Goal: Task Accomplishment & Management: Use online tool/utility

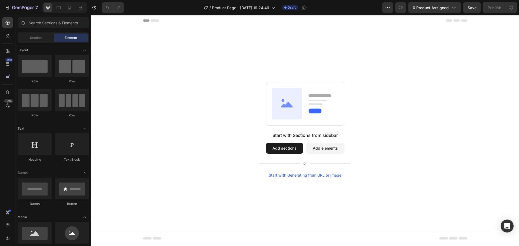
click at [339, 150] on button "Add elements" at bounding box center [325, 148] width 38 height 11
click at [319, 148] on button "Add elements" at bounding box center [325, 148] width 38 height 11
click at [318, 150] on button "Add elements" at bounding box center [325, 148] width 38 height 11
click at [315, 118] on rect at bounding box center [305, 104] width 78 height 44
click at [316, 145] on button "Add elements" at bounding box center [325, 148] width 38 height 11
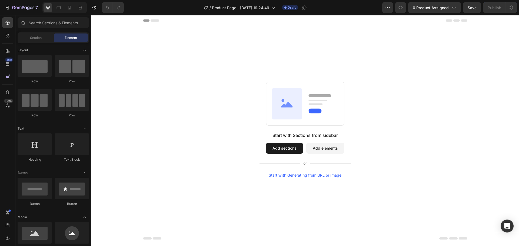
click at [316, 145] on button "Add elements" at bounding box center [325, 148] width 38 height 11
click at [318, 145] on button "Add elements" at bounding box center [325, 148] width 38 height 11
click at [281, 150] on button "Add sections" at bounding box center [284, 148] width 37 height 11
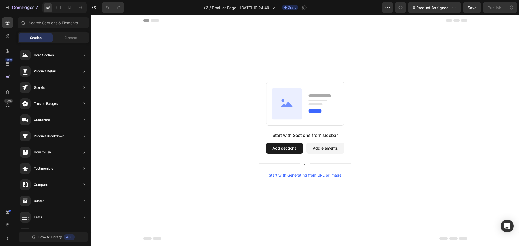
click at [282, 149] on button "Add sections" at bounding box center [284, 148] width 37 height 11
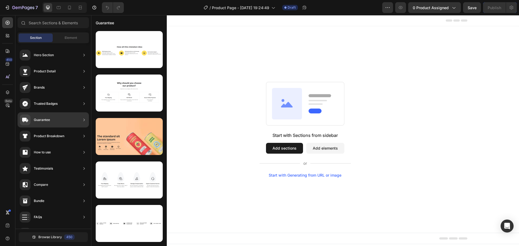
click at [61, 136] on div "Product Breakdown" at bounding box center [49, 136] width 31 height 5
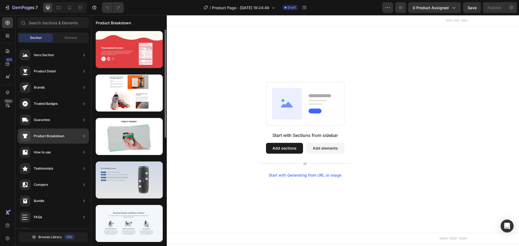
click at [118, 179] on div at bounding box center [129, 180] width 67 height 37
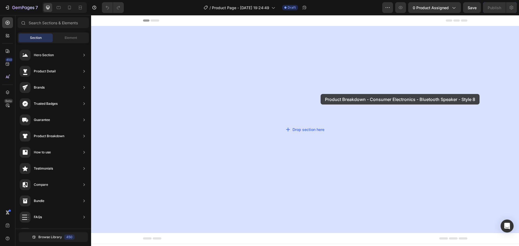
drag, startPoint x: 226, startPoint y: 193, endPoint x: 321, endPoint y: 94, distance: 137.0
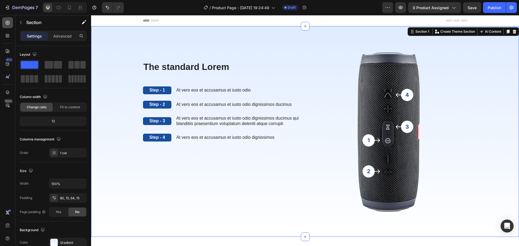
click at [5, 25] on icon at bounding box center [7, 22] width 5 height 5
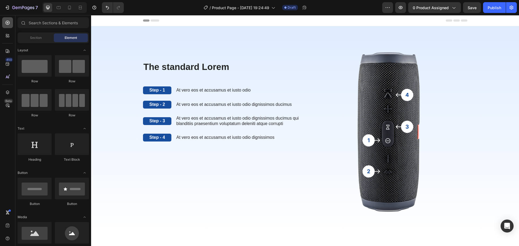
click at [8, 21] on icon at bounding box center [7, 22] width 5 height 5
click at [34, 39] on span "Section" at bounding box center [36, 37] width 12 height 5
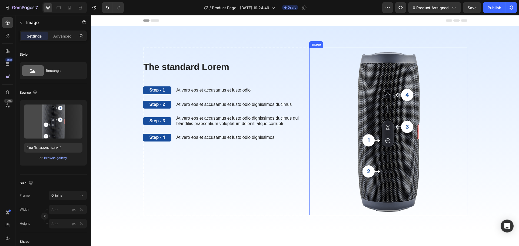
click at [407, 128] on img at bounding box center [388, 132] width 158 height 168
click at [370, 172] on img at bounding box center [388, 132] width 158 height 168
click at [369, 172] on img at bounding box center [388, 132] width 158 height 168
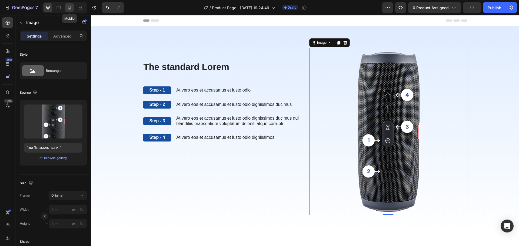
click at [67, 7] on icon at bounding box center [69, 7] width 5 height 5
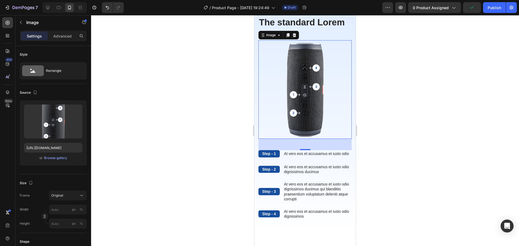
scroll to position [35, 0]
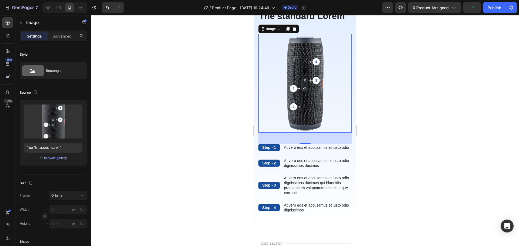
click at [314, 79] on img at bounding box center [305, 83] width 93 height 99
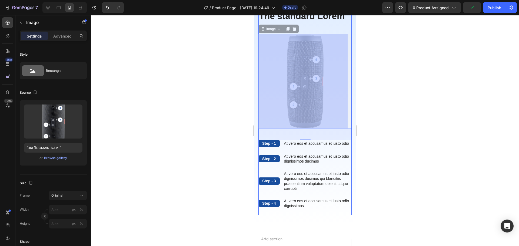
drag, startPoint x: 315, startPoint y: 66, endPoint x: 307, endPoint y: 78, distance: 14.0
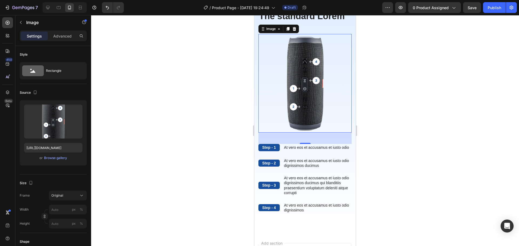
click at [311, 81] on img at bounding box center [305, 83] width 93 height 99
click at [314, 83] on img at bounding box center [305, 83] width 93 height 99
click at [32, 20] on p "Image" at bounding box center [49, 22] width 46 height 6
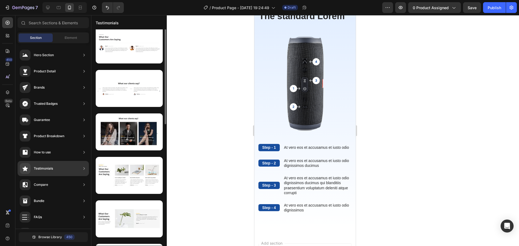
scroll to position [81, 0]
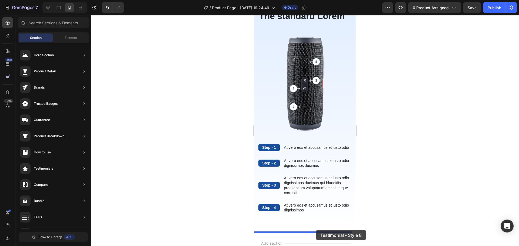
drag, startPoint x: 488, startPoint y: 189, endPoint x: 316, endPoint y: 230, distance: 176.7
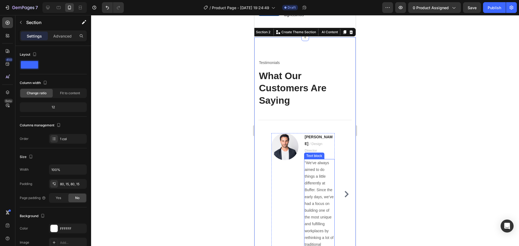
scroll to position [234, 0]
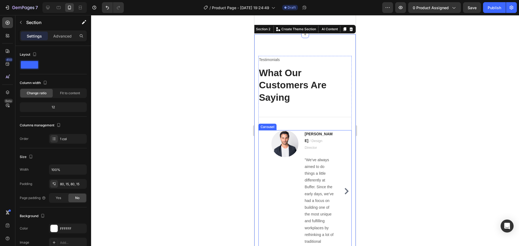
click at [344, 188] on icon "Carousel Next Arrow" at bounding box center [347, 191] width 6 height 6
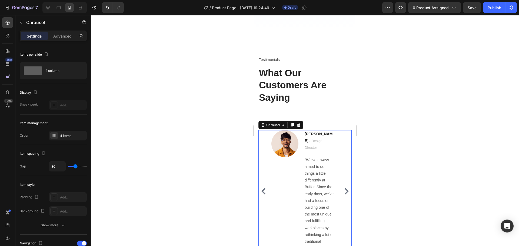
click at [344, 188] on icon "Carousel Next Arrow" at bounding box center [347, 191] width 6 height 6
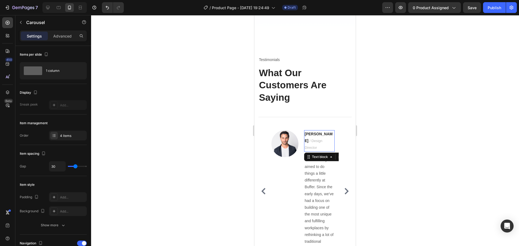
click at [319, 139] on p "Ryan S. / Design Director" at bounding box center [319, 141] width 29 height 21
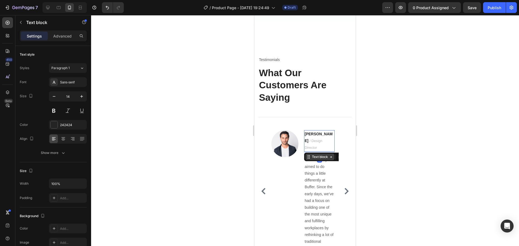
click at [332, 155] on icon at bounding box center [331, 157] width 4 height 4
click at [334, 154] on div "Text block" at bounding box center [320, 157] width 29 height 6
click at [344, 188] on icon "Carousel Next Arrow" at bounding box center [347, 191] width 6 height 6
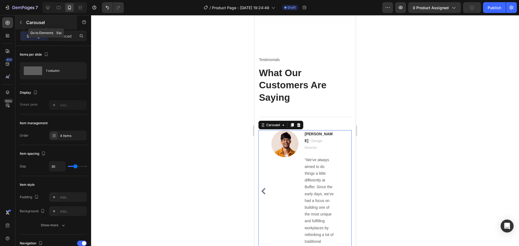
click at [23, 19] on button "button" at bounding box center [21, 22] width 9 height 9
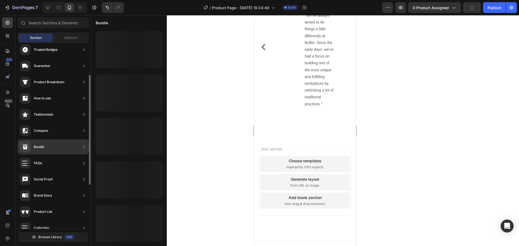
scroll to position [0, 0]
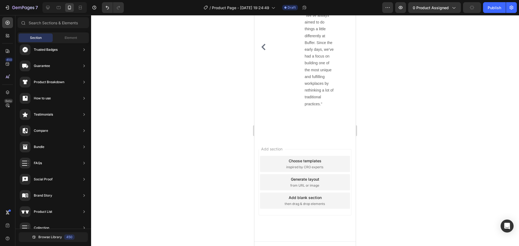
click at [54, 5] on div at bounding box center [64, 7] width 44 height 11
click at [57, 8] on icon at bounding box center [58, 7] width 5 height 5
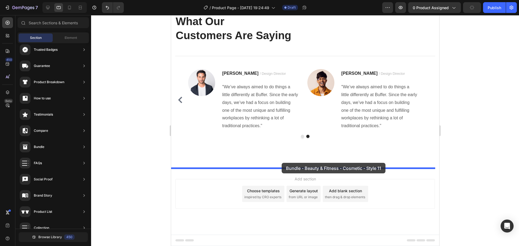
drag, startPoint x: 310, startPoint y: 163, endPoint x: 282, endPoint y: 163, distance: 28.7
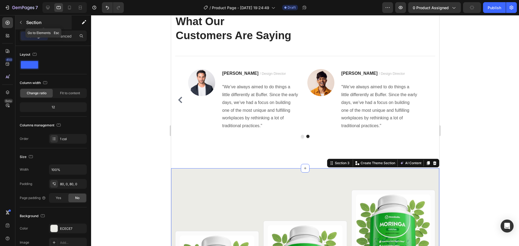
click at [18, 20] on button "button" at bounding box center [21, 22] width 9 height 9
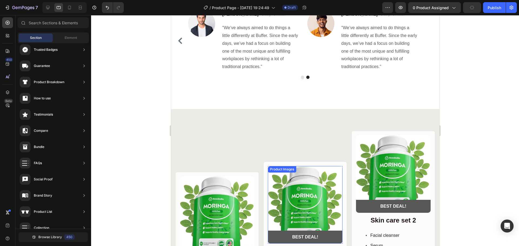
scroll to position [449, 0]
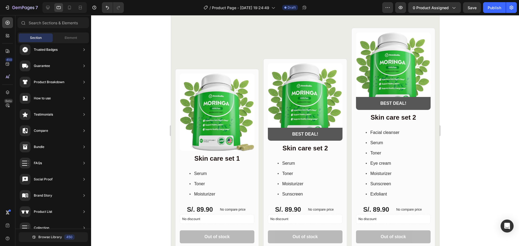
click at [75, 5] on div at bounding box center [64, 7] width 44 height 11
click at [70, 8] on icon at bounding box center [69, 7] width 5 height 5
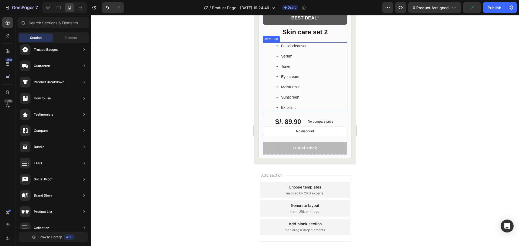
scroll to position [936, 0]
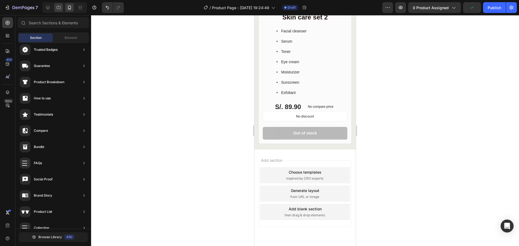
click at [61, 7] on icon at bounding box center [59, 7] width 4 height 3
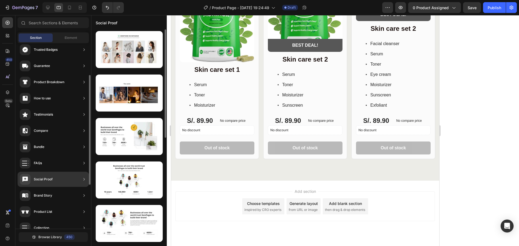
click at [57, 180] on div "Social Proof" at bounding box center [53, 179] width 71 height 15
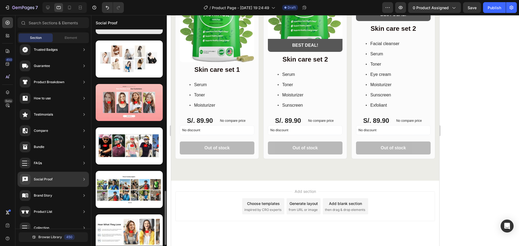
scroll to position [540, 0]
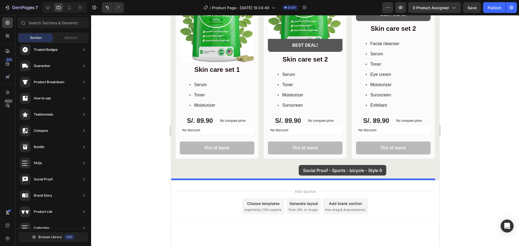
drag, startPoint x: 342, startPoint y: 156, endPoint x: 299, endPoint y: 165, distance: 44.0
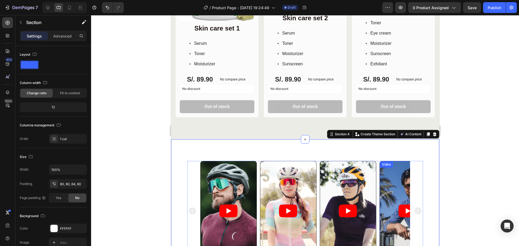
scroll to position [592, 0]
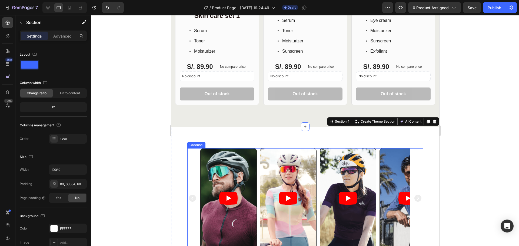
click at [414, 199] on icon "Carousel Next Arrow" at bounding box center [417, 198] width 7 height 7
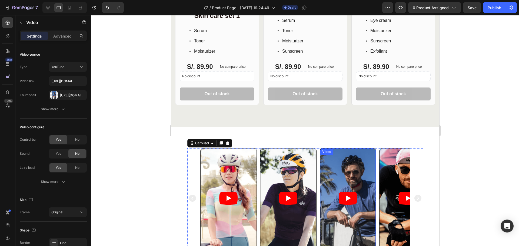
click at [341, 174] on article at bounding box center [348, 199] width 56 height 100
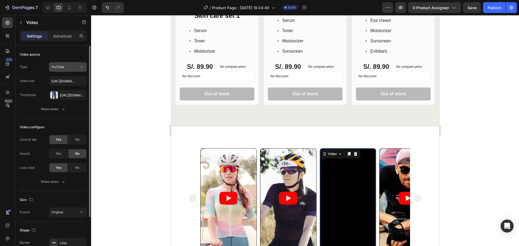
click at [71, 69] on div "YouTube" at bounding box center [65, 67] width 28 height 5
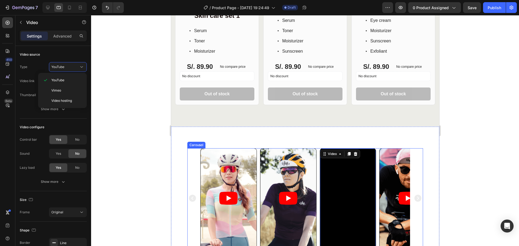
click at [407, 197] on div "Video Video Video Video 0 Video" at bounding box center [305, 199] width 236 height 100
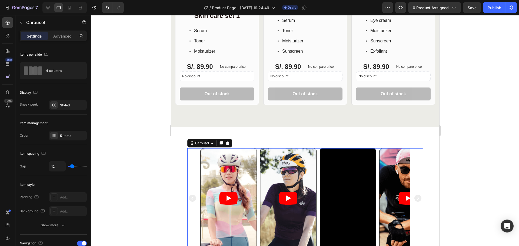
click at [414, 195] on icon "Carousel Next Arrow" at bounding box center [418, 198] width 9 height 16
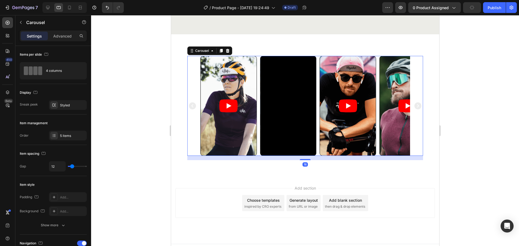
scroll to position [692, 0]
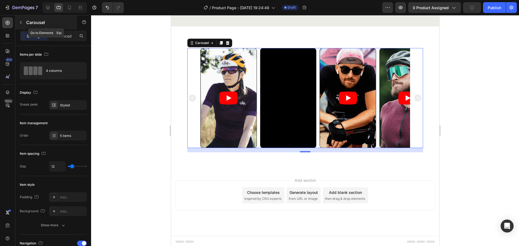
click at [27, 25] on p "Carousel" at bounding box center [49, 22] width 46 height 6
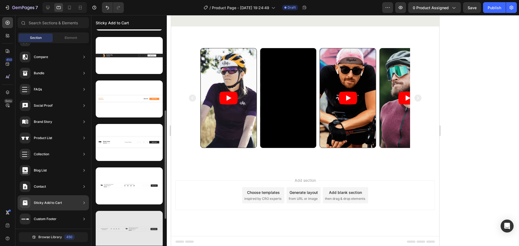
scroll to position [108, 0]
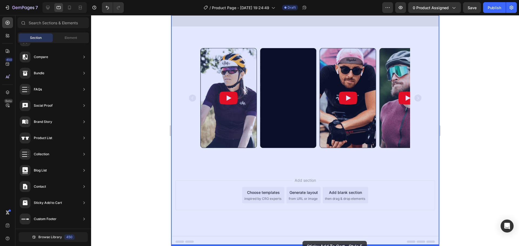
drag, startPoint x: 304, startPoint y: 175, endPoint x: 302, endPoint y: 241, distance: 66.3
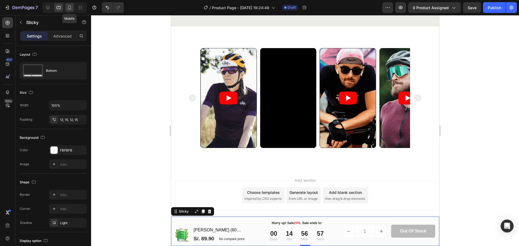
click at [69, 8] on icon at bounding box center [69, 7] width 5 height 5
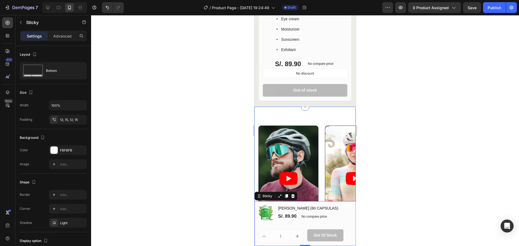
scroll to position [1026, 0]
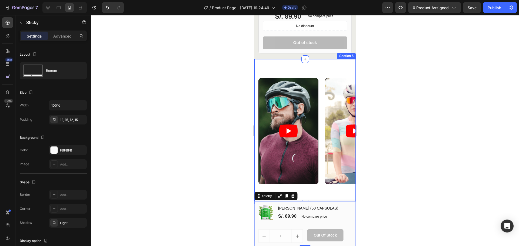
click at [328, 184] on div "Video Video Video Video Video Carousel Section 5" at bounding box center [305, 131] width 101 height 145
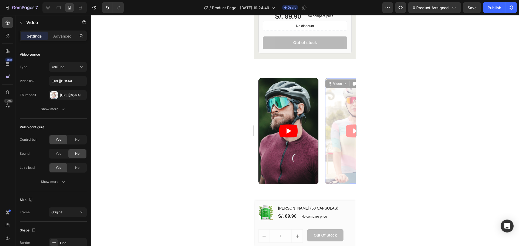
drag, startPoint x: 340, startPoint y: 107, endPoint x: 305, endPoint y: 109, distance: 34.9
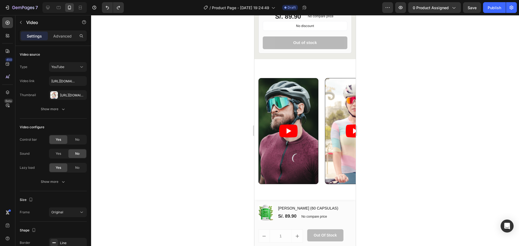
click at [417, 98] on div at bounding box center [305, 130] width 428 height 231
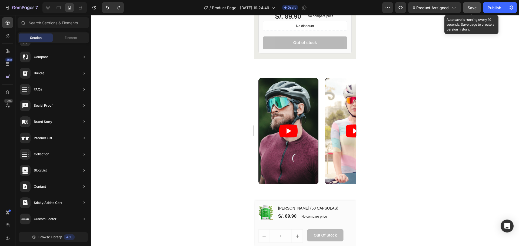
click at [476, 8] on span "Save" at bounding box center [472, 7] width 9 height 5
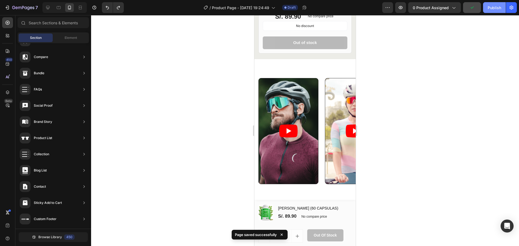
click at [499, 5] on div "Publish" at bounding box center [495, 8] width 14 height 6
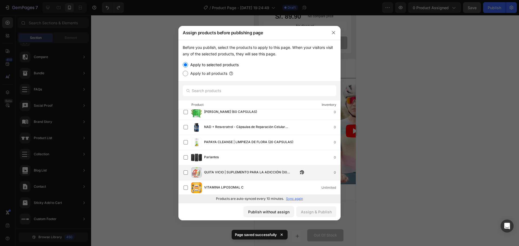
scroll to position [0, 0]
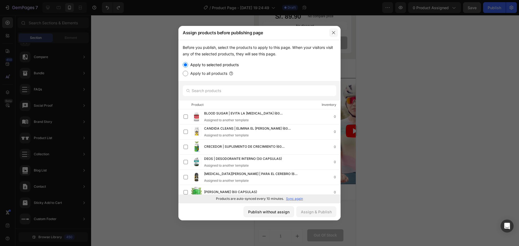
click at [334, 31] on icon "button" at bounding box center [334, 33] width 4 height 4
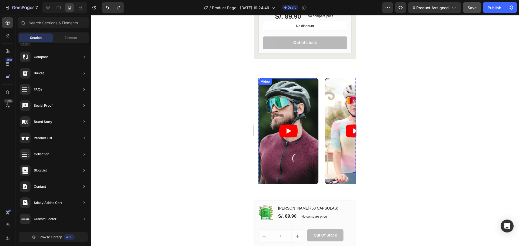
click at [187, 129] on div at bounding box center [305, 130] width 428 height 231
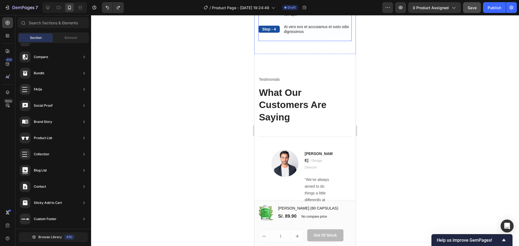
scroll to position [298, 0]
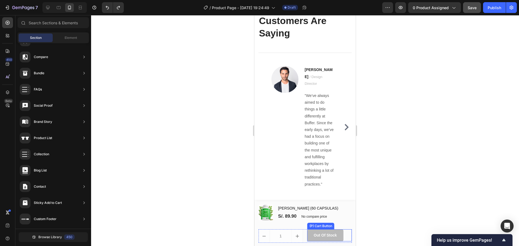
click at [315, 229] on div "Hurry up! Sale 20% . Sale ends in: Text block Row 00 Days 14 Hrs 55 Mins 18 Sec…" at bounding box center [305, 235] width 93 height 16
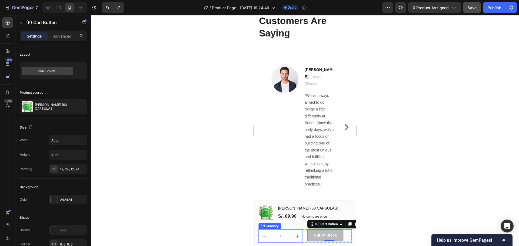
click at [269, 228] on div "(P) Quantity" at bounding box center [270, 226] width 22 height 6
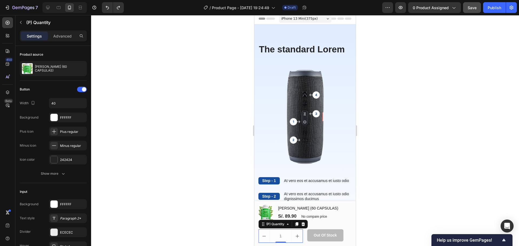
scroll to position [0, 0]
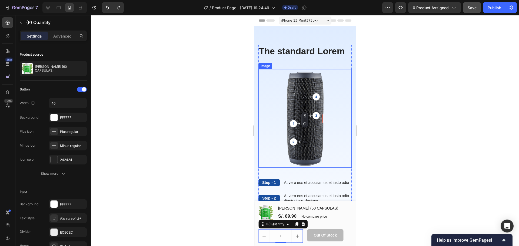
click at [314, 111] on img at bounding box center [305, 118] width 93 height 99
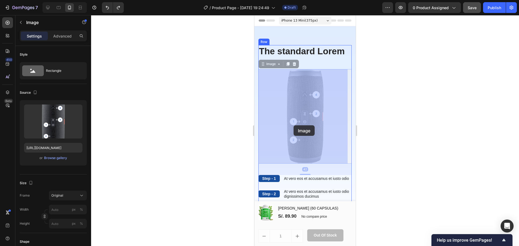
drag, startPoint x: 284, startPoint y: 124, endPoint x: 306, endPoint y: 124, distance: 21.9
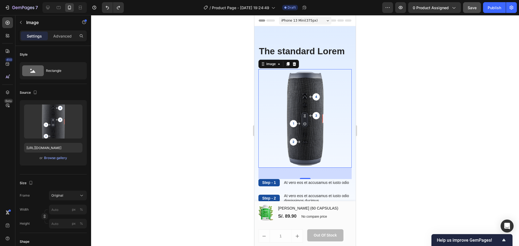
click at [311, 113] on img at bounding box center [305, 118] width 93 height 99
click at [315, 116] on img at bounding box center [305, 118] width 93 height 99
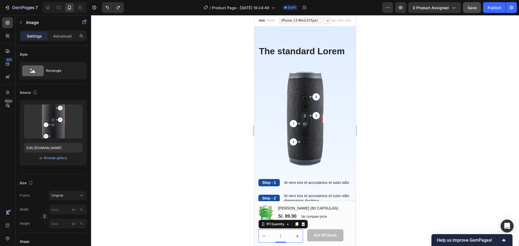
click at [286, 234] on input "1" at bounding box center [281, 236] width 22 height 13
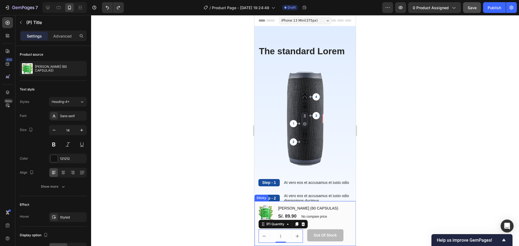
click at [327, 206] on h1 "Moringa Rosabella (60 CAPSULAS)" at bounding box center [315, 208] width 74 height 7
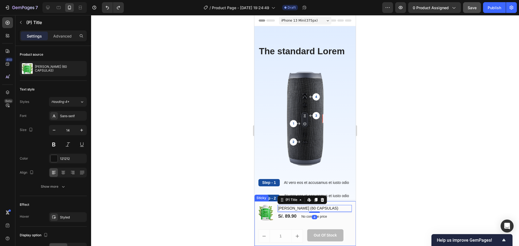
click at [341, 202] on div "(P) Images & Gallery Moringa Rosabella (60 CAPSULAS) (P) Title Edit content in …" at bounding box center [305, 224] width 101 height 45
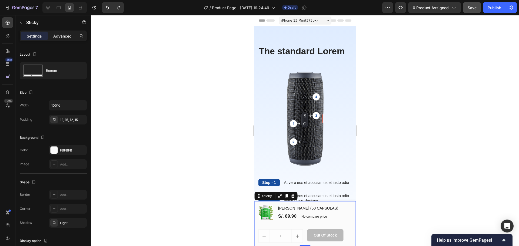
click at [57, 34] on p "Advanced" at bounding box center [62, 36] width 18 height 6
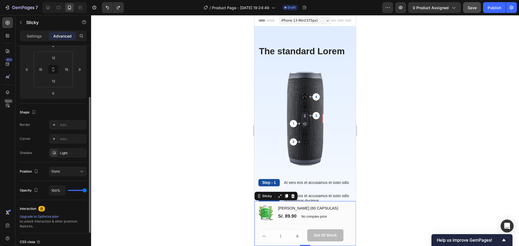
scroll to position [126, 0]
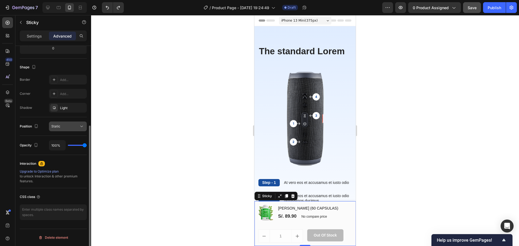
click at [68, 126] on div "Static" at bounding box center [65, 126] width 28 height 5
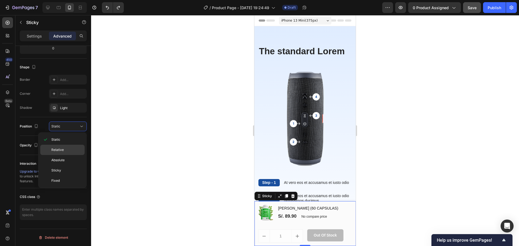
click at [64, 151] on p "Relative" at bounding box center [66, 150] width 31 height 5
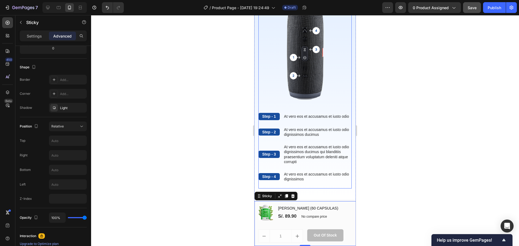
scroll to position [0, 0]
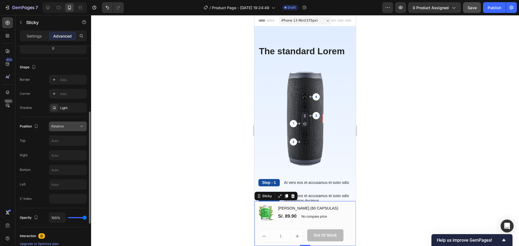
click at [56, 127] on span "Relative" at bounding box center [57, 126] width 12 height 4
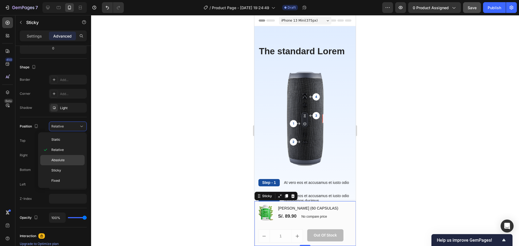
click at [57, 160] on span "Absolute" at bounding box center [57, 160] width 13 height 5
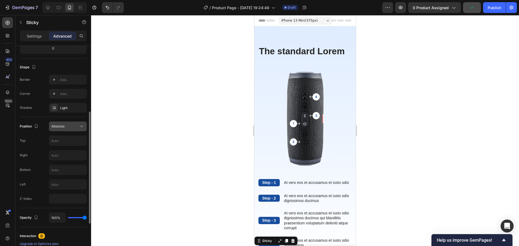
click at [62, 123] on button "Absolute" at bounding box center [68, 127] width 38 height 10
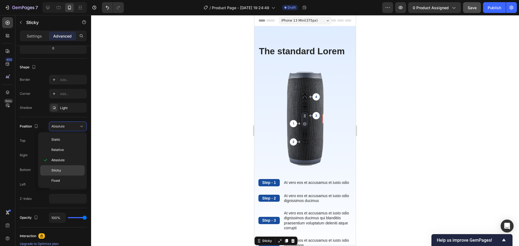
click at [64, 169] on p "Sticky" at bounding box center [66, 170] width 31 height 5
type input "0"
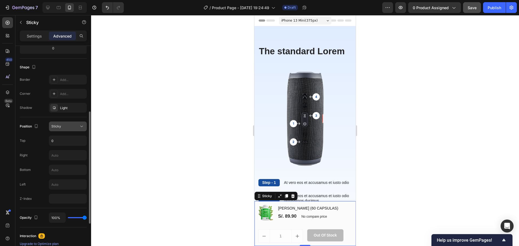
click at [62, 124] on div "Sticky" at bounding box center [65, 126] width 28 height 5
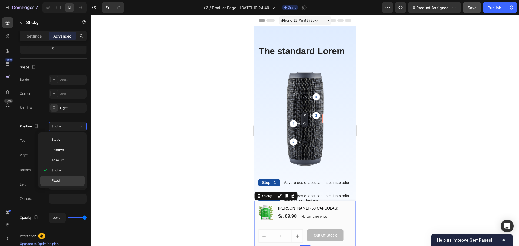
click at [64, 176] on div "Fixed" at bounding box center [62, 181] width 44 height 10
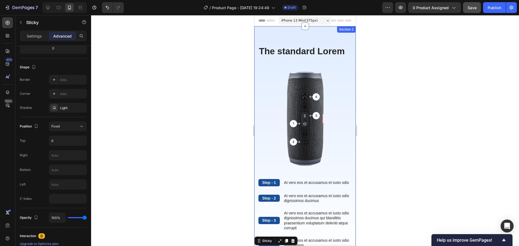
click at [324, 31] on div "The standard Lorem Heading Step - 1 Text Block At vero eos et accusamus et iust…" at bounding box center [305, 147] width 101 height 242
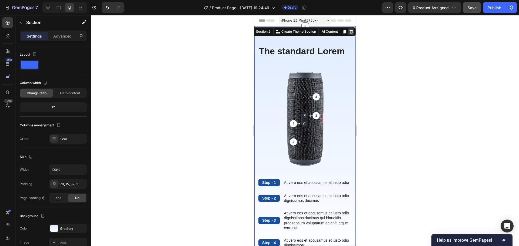
click at [349, 32] on icon at bounding box center [351, 31] width 4 height 4
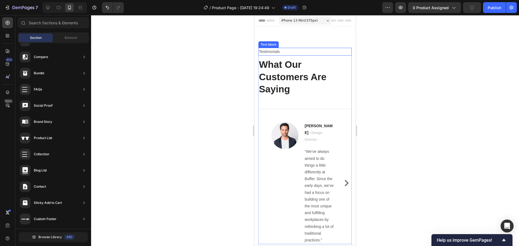
click at [334, 52] on p "Testimonials" at bounding box center [305, 51] width 92 height 7
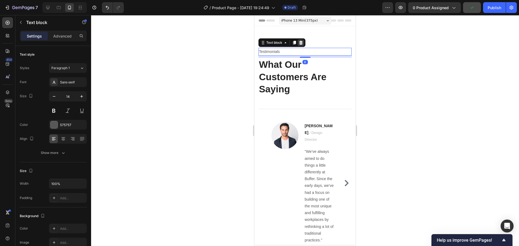
click at [303, 43] on icon at bounding box center [301, 43] width 4 height 4
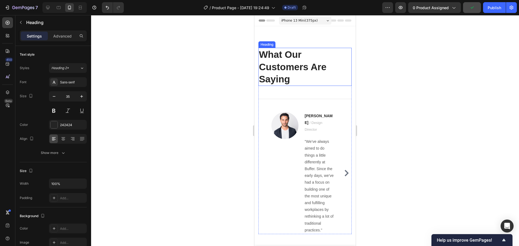
click at [298, 51] on p "What Our Customers Are Saying" at bounding box center [305, 66] width 92 height 37
click at [297, 44] on icon at bounding box center [298, 43] width 4 height 4
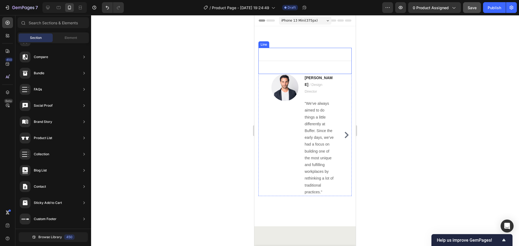
click at [304, 54] on div "Title Line" at bounding box center [305, 61] width 93 height 26
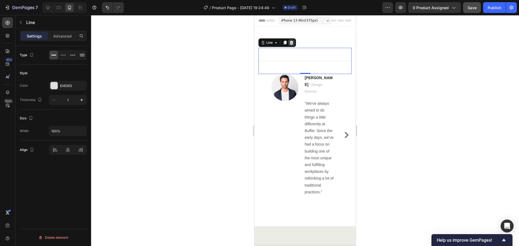
click at [290, 42] on icon at bounding box center [291, 43] width 4 height 4
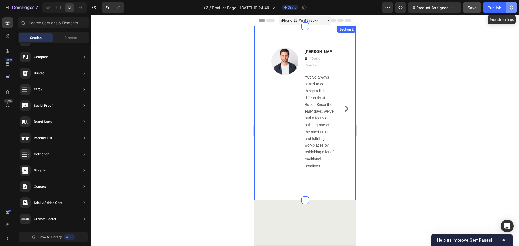
click at [512, 7] on icon "button" at bounding box center [511, 7] width 5 height 5
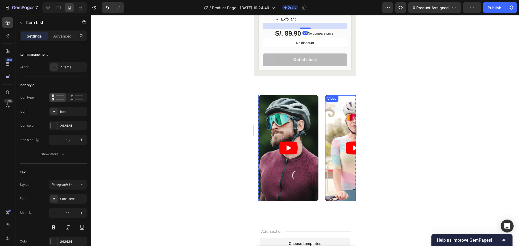
scroll to position [768, 0]
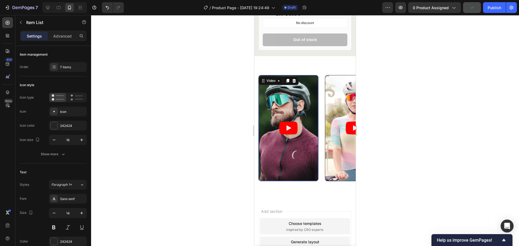
click at [304, 108] on article at bounding box center [289, 128] width 60 height 106
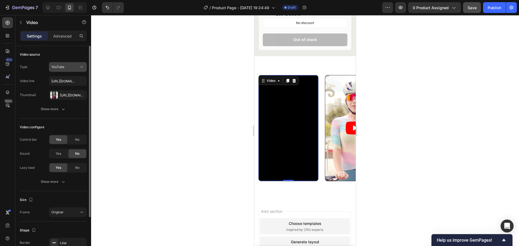
click at [77, 70] on button "YouTube" at bounding box center [68, 67] width 38 height 10
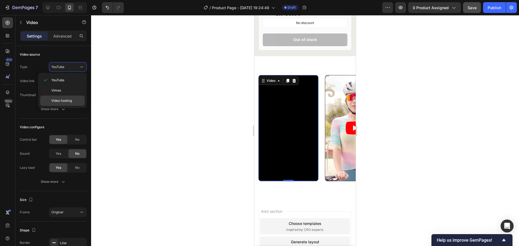
click at [75, 101] on p "Video hosting" at bounding box center [66, 100] width 31 height 5
type input "https://media.w3.org/2010/05/sintel/trailer.mp4"
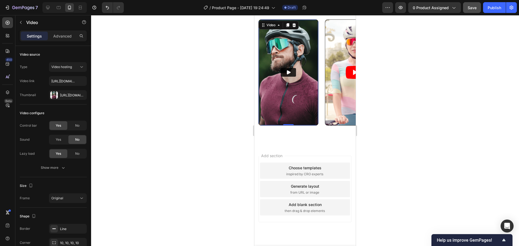
scroll to position [824, 0]
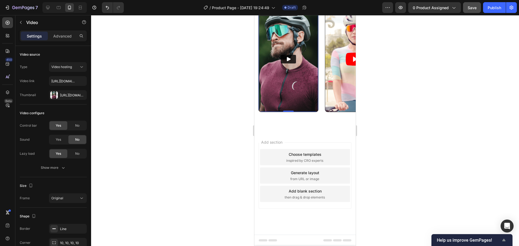
click at [503, 241] on icon "Show survey - Help us improve GemPages!" at bounding box center [504, 240] width 3 height 2
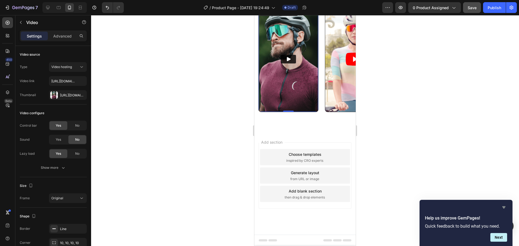
click at [503, 207] on icon "Hide survey" at bounding box center [504, 208] width 3 height 2
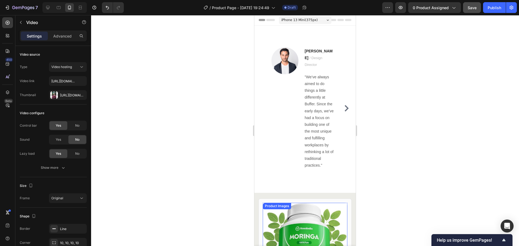
scroll to position [0, 0]
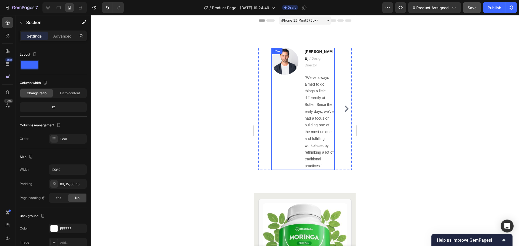
click at [304, 44] on div "Image Ryan S. / Design Director Text block "We’ve always aimed to do things a l…" at bounding box center [305, 109] width 101 height 167
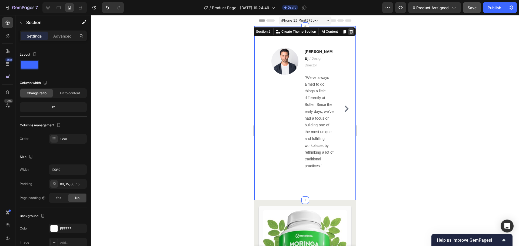
click at [344, 31] on div at bounding box center [345, 31] width 6 height 6
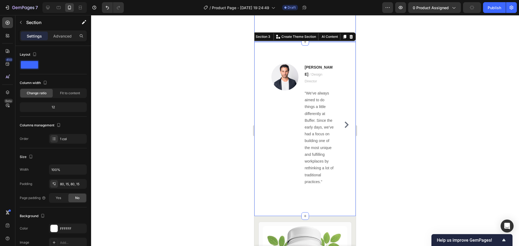
scroll to position [160, 0]
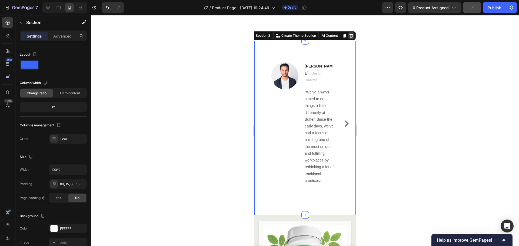
click at [349, 34] on icon at bounding box center [351, 36] width 4 height 4
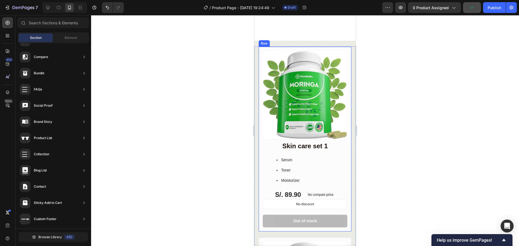
scroll to position [0, 0]
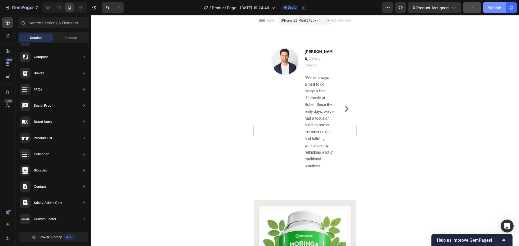
click at [492, 6] on div "Publish" at bounding box center [495, 8] width 14 height 6
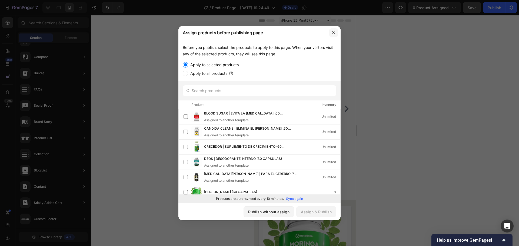
click at [334, 34] on icon "button" at bounding box center [334, 33] width 4 height 4
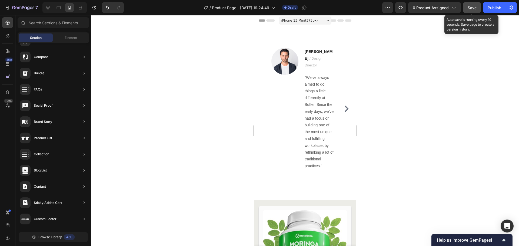
click at [474, 7] on span "Save" at bounding box center [472, 7] width 9 height 5
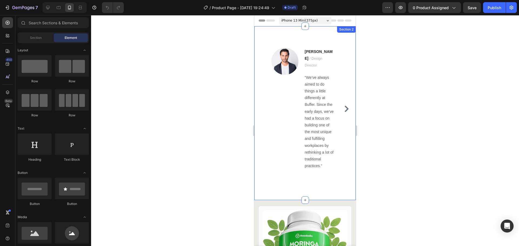
click at [328, 41] on div "Image Ryan S. / Design Director Text block "We’ve always aimed to do things a l…" at bounding box center [305, 113] width 101 height 174
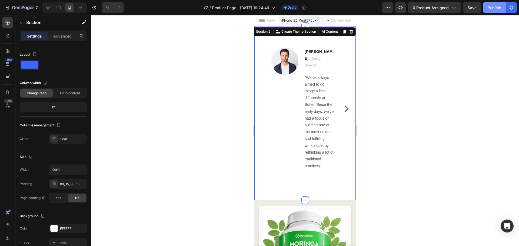
click at [493, 6] on div "Publish" at bounding box center [495, 8] width 14 height 6
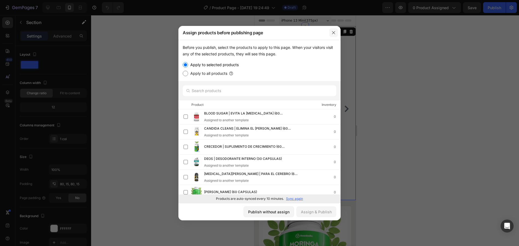
click at [331, 31] on button "button" at bounding box center [333, 32] width 9 height 9
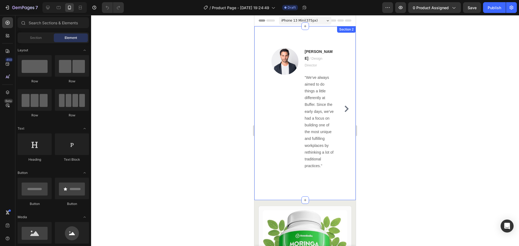
click at [320, 36] on div "Image [PERSON_NAME] / Design Director Text block "We’ve always aimed to do thin…" at bounding box center [305, 113] width 101 height 174
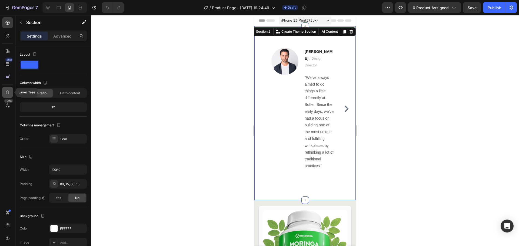
click at [8, 93] on icon at bounding box center [7, 92] width 5 height 5
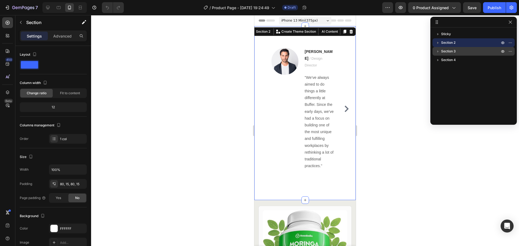
click at [463, 49] on p "Section 3" at bounding box center [471, 51] width 60 height 5
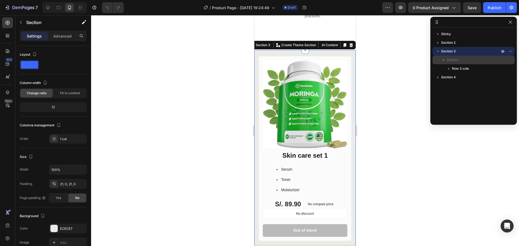
click at [452, 61] on span "Column" at bounding box center [453, 59] width 12 height 5
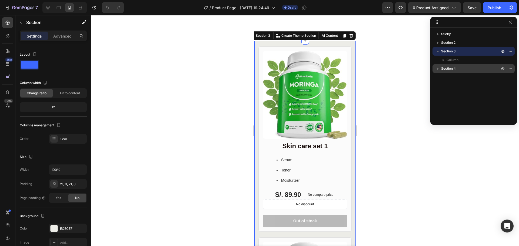
click at [457, 69] on p "Section 4" at bounding box center [471, 68] width 60 height 5
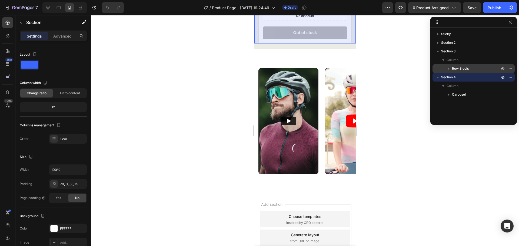
scroll to position [777, 0]
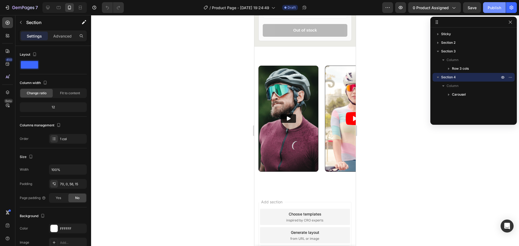
click at [485, 7] on button "Publish" at bounding box center [494, 7] width 23 height 11
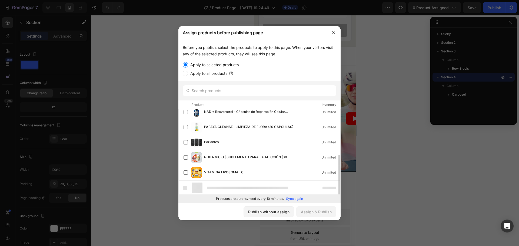
scroll to position [80, 0]
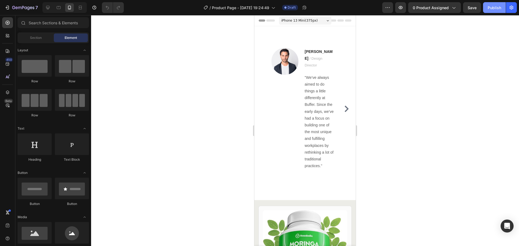
click at [488, 11] on button "Publish" at bounding box center [494, 7] width 23 height 11
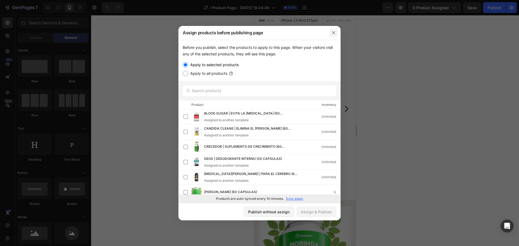
click at [335, 30] on button "button" at bounding box center [333, 32] width 9 height 9
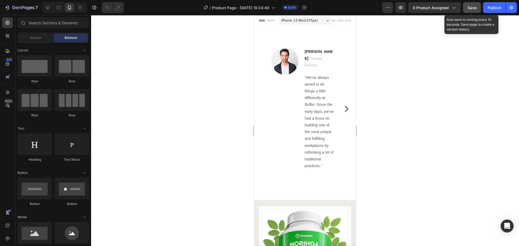
click at [475, 11] on button "Save" at bounding box center [472, 7] width 18 height 11
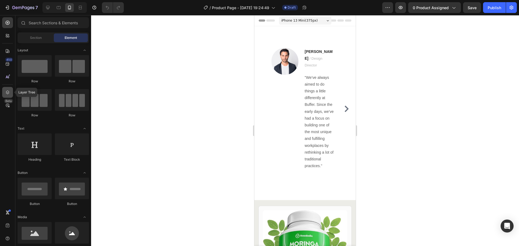
click at [6, 92] on icon at bounding box center [7, 92] width 5 height 5
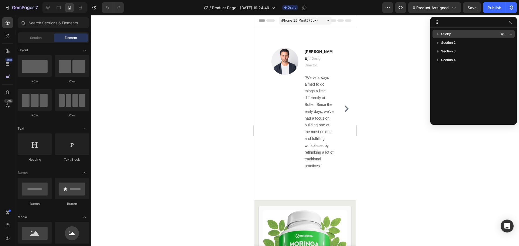
click at [459, 34] on p "Sticky" at bounding box center [471, 33] width 60 height 5
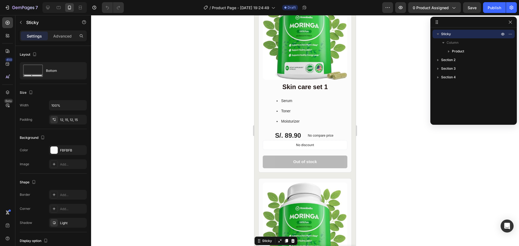
scroll to position [212, 0]
click at [459, 61] on p "Section 2" at bounding box center [471, 59] width 60 height 5
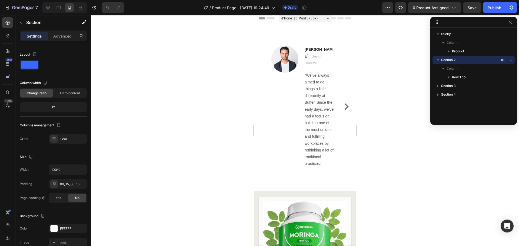
scroll to position [0, 0]
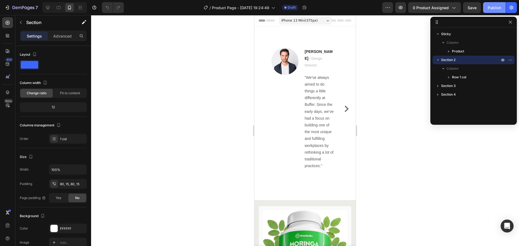
click at [493, 8] on div "Publish" at bounding box center [495, 8] width 14 height 6
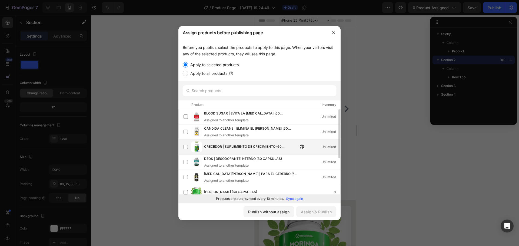
scroll to position [27, 0]
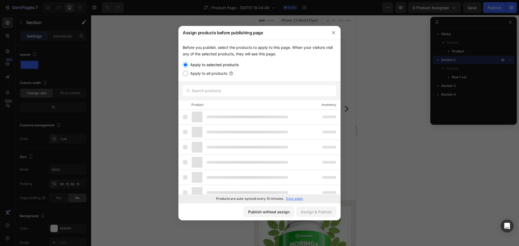
click at [278, 134] on div at bounding box center [235, 132] width 105 height 11
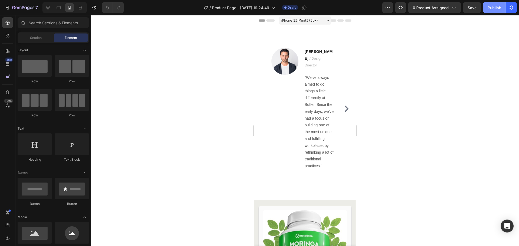
click at [492, 8] on div "Publish" at bounding box center [495, 8] width 14 height 6
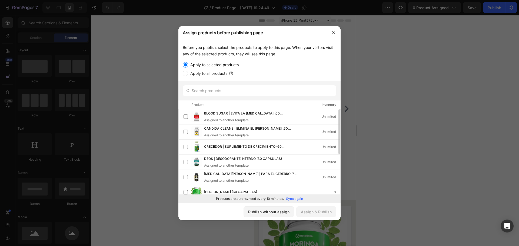
scroll to position [80, 0]
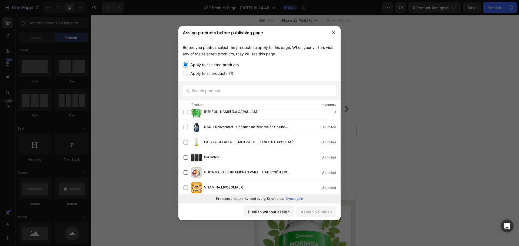
click at [212, 72] on label "Apply to all products" at bounding box center [207, 73] width 39 height 6
click at [188, 72] on input "Apply to all products" at bounding box center [185, 73] width 5 height 5
radio input "true"
click at [207, 64] on label "Apply to selected products" at bounding box center [213, 65] width 51 height 6
click at [188, 64] on input "Apply to selected products" at bounding box center [185, 64] width 5 height 5
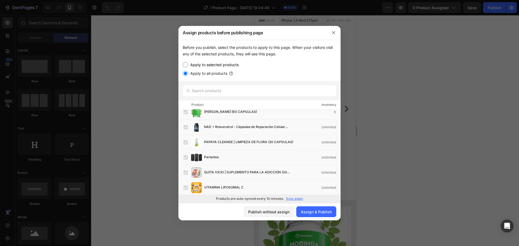
radio input "true"
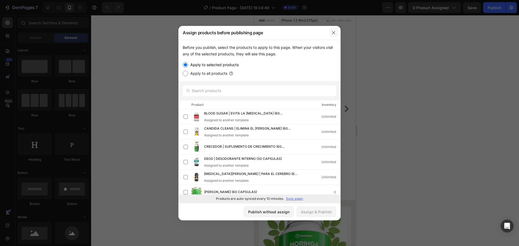
click at [336, 31] on button "button" at bounding box center [333, 32] width 9 height 9
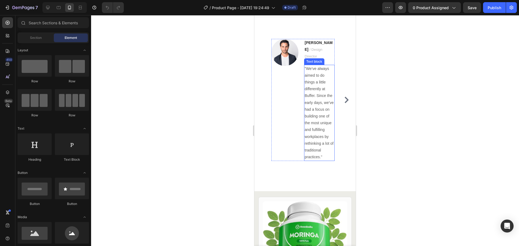
scroll to position [27, 0]
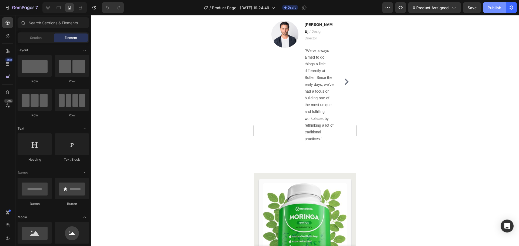
click at [501, 13] on button "Publish" at bounding box center [494, 7] width 23 height 11
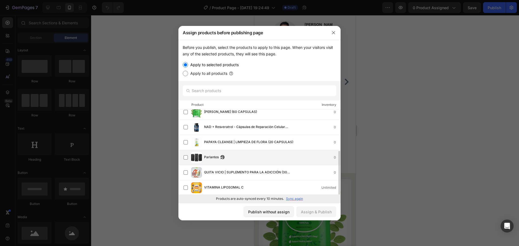
scroll to position [0, 0]
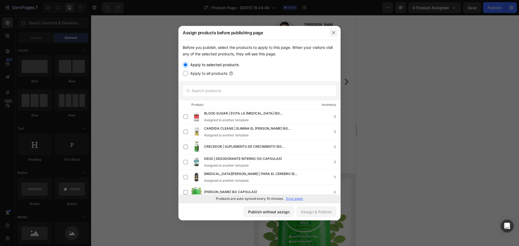
click at [336, 32] on button "button" at bounding box center [333, 32] width 9 height 9
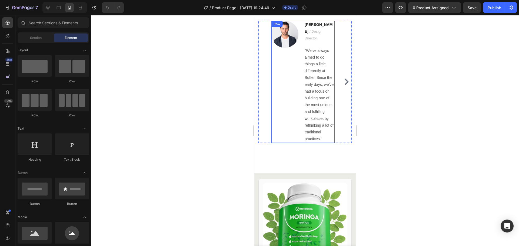
click at [288, 84] on div "Image" at bounding box center [285, 82] width 27 height 122
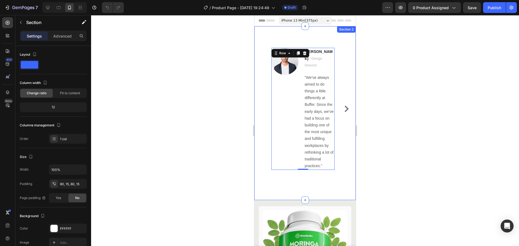
click at [330, 38] on div "Image Ryan S. / Design Director Text block "We’ve always aimed to do things a l…" at bounding box center [305, 113] width 101 height 174
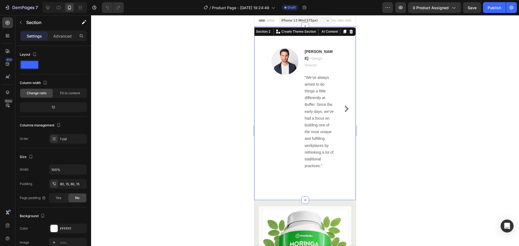
click at [345, 48] on div "Image Ryan S. / Design Director Text block "We’ve always aimed to do things a l…" at bounding box center [305, 109] width 93 height 122
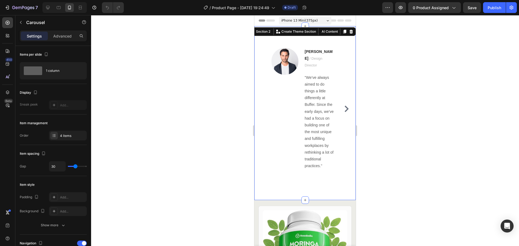
click at [339, 38] on div "Image Ryan S. / Design Director Text block "We’ve always aimed to do things a l…" at bounding box center [305, 113] width 101 height 174
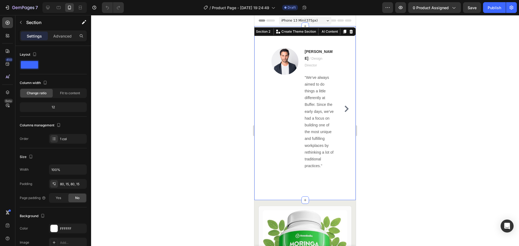
click at [314, 26] on div "Image Ryan S. / Design Director Text block "We’ve always aimed to do things a l…" at bounding box center [305, 113] width 101 height 174
click at [312, 27] on div "Image Ryan S. / Design Director Text block "We’ve always aimed to do things a l…" at bounding box center [305, 113] width 101 height 174
click at [460, 8] on button "0 product assigned" at bounding box center [434, 7] width 53 height 11
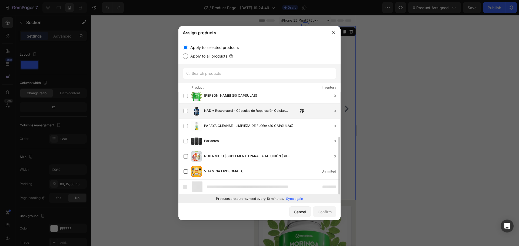
scroll to position [64, 0]
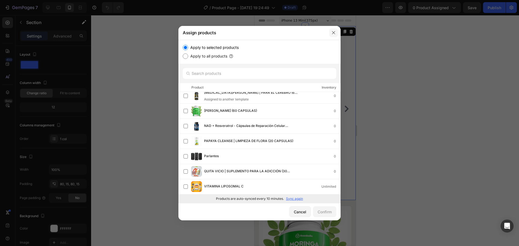
click at [333, 33] on icon "button" at bounding box center [333, 32] width 3 height 3
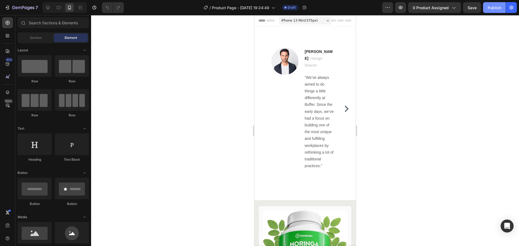
click at [490, 6] on div "Publish" at bounding box center [495, 8] width 14 height 6
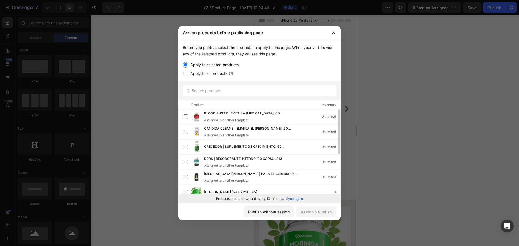
scroll to position [80, 0]
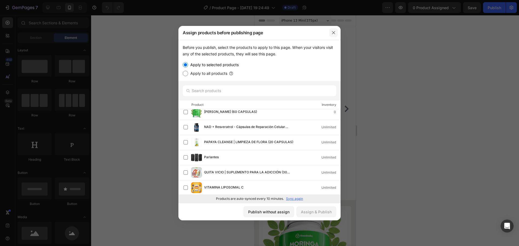
click at [336, 31] on icon "button" at bounding box center [334, 33] width 4 height 4
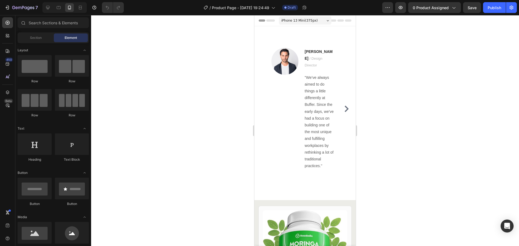
click at [428, 110] on div at bounding box center [305, 130] width 428 height 231
click at [499, 4] on button "Publish" at bounding box center [494, 7] width 23 height 11
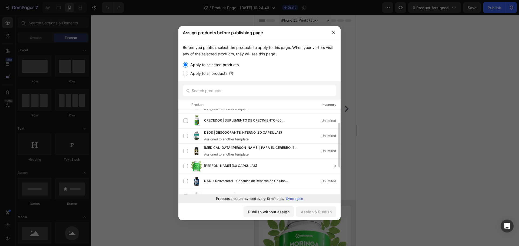
scroll to position [0, 0]
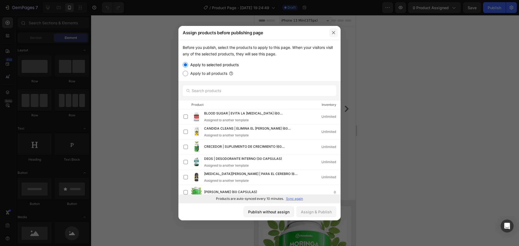
click at [332, 31] on icon "button" at bounding box center [334, 33] width 4 height 4
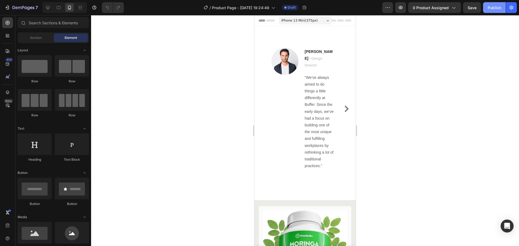
click at [496, 9] on div "Publish" at bounding box center [495, 8] width 14 height 6
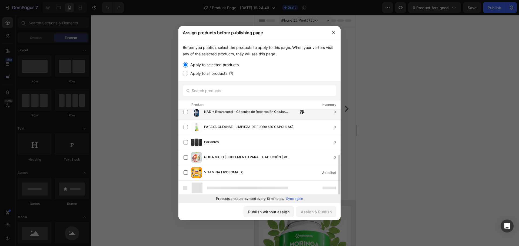
scroll to position [80, 0]
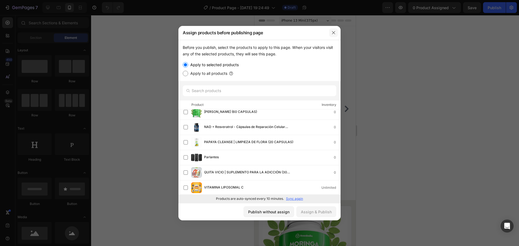
click at [334, 34] on icon "button" at bounding box center [334, 33] width 4 height 4
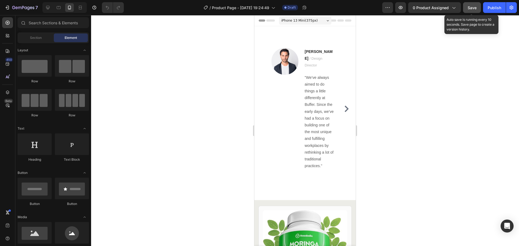
click at [480, 7] on button "Save" at bounding box center [472, 7] width 18 height 11
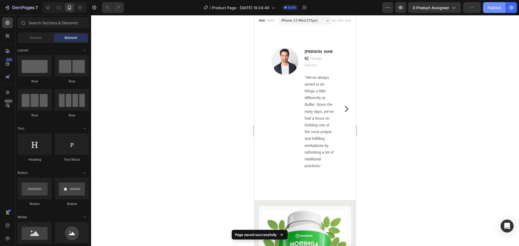
click at [488, 7] on div "Publish" at bounding box center [495, 8] width 14 height 6
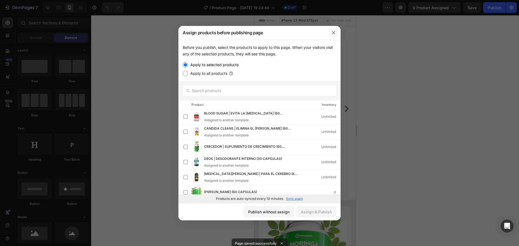
click at [331, 34] on button "button" at bounding box center [333, 32] width 9 height 9
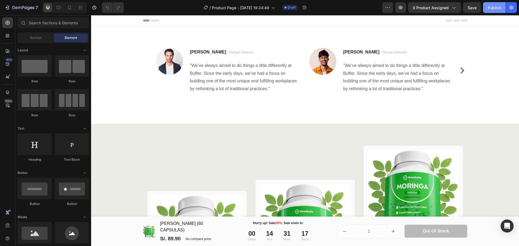
click at [491, 10] on div "Publish" at bounding box center [495, 8] width 14 height 6
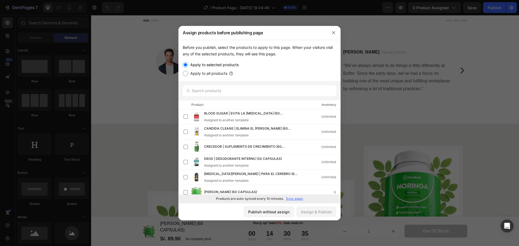
click at [480, 134] on div at bounding box center [259, 123] width 519 height 246
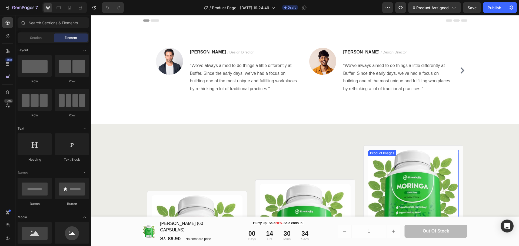
scroll to position [162, 0]
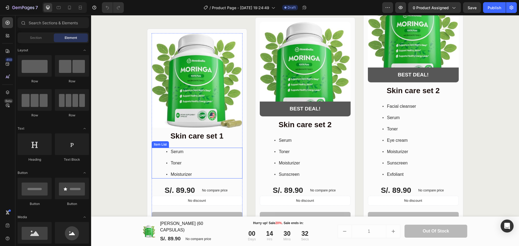
drag, startPoint x: 193, startPoint y: 164, endPoint x: 204, endPoint y: 163, distance: 11.1
click at [193, 164] on div "Serum Toner Moisturizer" at bounding box center [197, 163] width 91 height 31
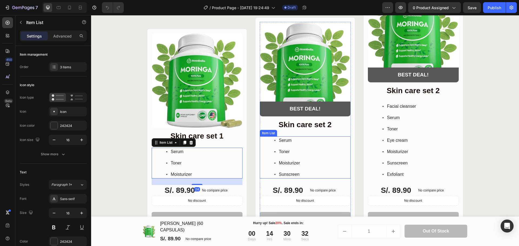
click at [327, 149] on div "Serum Toner Moisturizer Sunscreen" at bounding box center [305, 158] width 91 height 42
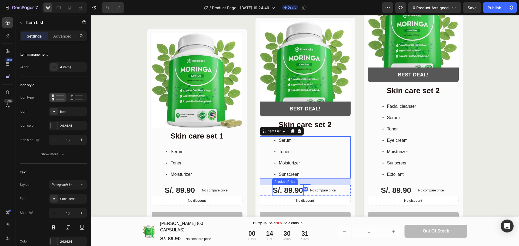
click at [292, 192] on div "S/. 89.90" at bounding box center [287, 190] width 31 height 11
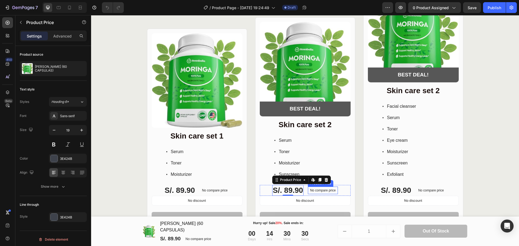
click at [326, 192] on p "No compare price" at bounding box center [323, 190] width 26 height 3
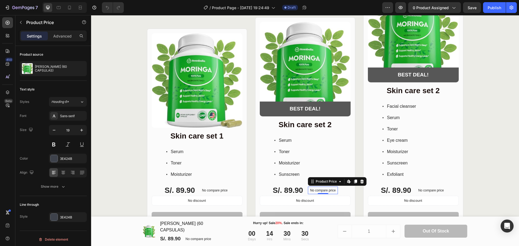
click at [439, 156] on div "Facial cleanser Serum Toner Eye cream Moisturizer Sunscreen Exfoliant" at bounding box center [413, 141] width 91 height 76
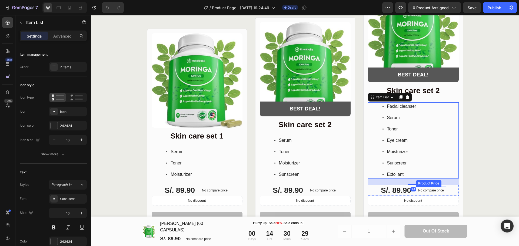
click at [427, 187] on div "No compare price" at bounding box center [431, 191] width 30 height 8
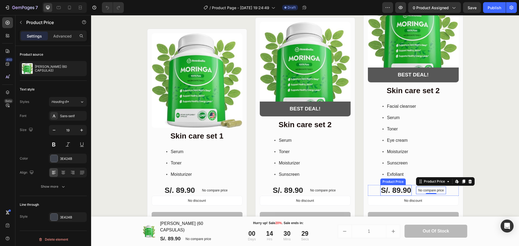
click at [390, 189] on div "S/. 89.90" at bounding box center [396, 190] width 31 height 11
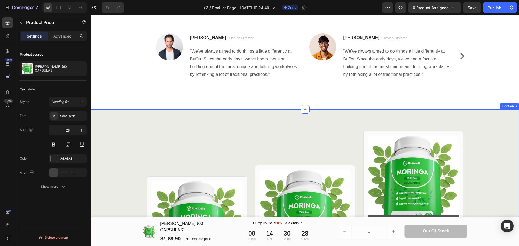
scroll to position [0, 0]
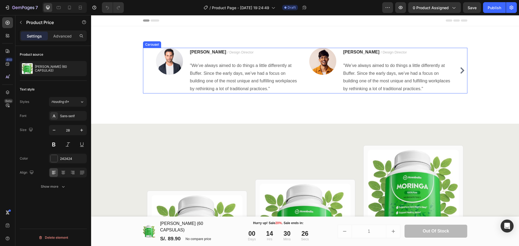
click at [462, 75] on button "Carousel Next Arrow" at bounding box center [462, 70] width 9 height 9
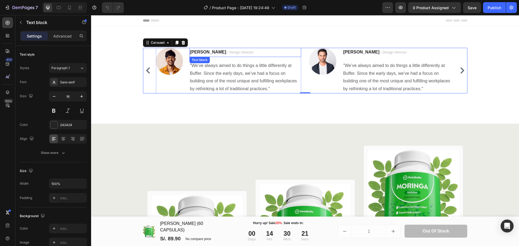
click at [199, 54] on strong "[PERSON_NAME]" at bounding box center [208, 52] width 36 height 5
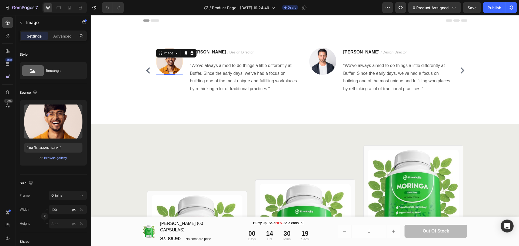
click at [172, 54] on div "Image 0" at bounding box center [169, 61] width 27 height 27
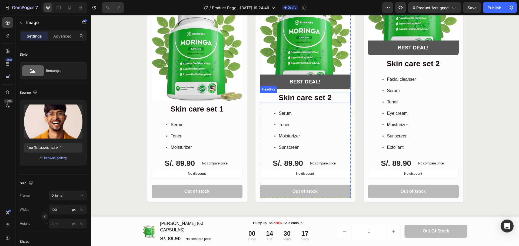
scroll to position [352, 0]
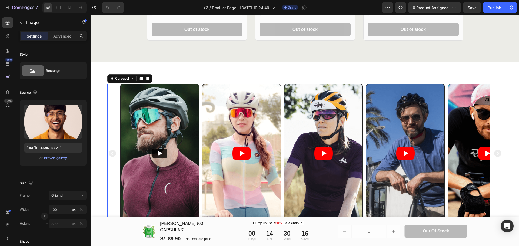
click at [494, 155] on icon "Carousel Next Arrow" at bounding box center [497, 153] width 7 height 7
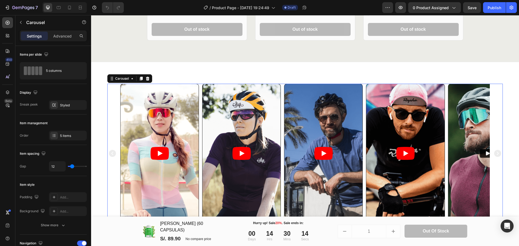
click at [494, 155] on icon "Carousel Next Arrow" at bounding box center [497, 153] width 7 height 7
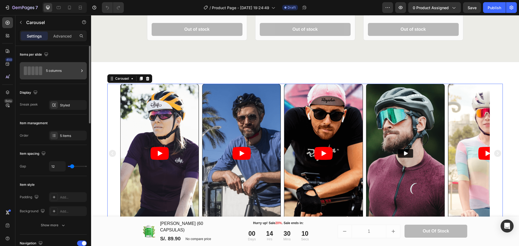
click at [69, 72] on div "5 columns" at bounding box center [62, 71] width 33 height 12
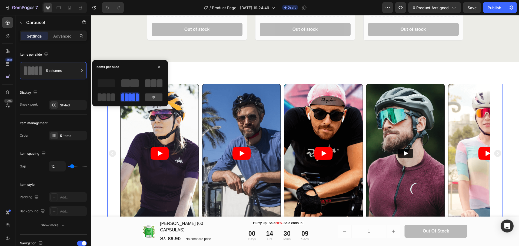
click at [150, 83] on span at bounding box center [147, 84] width 5 height 8
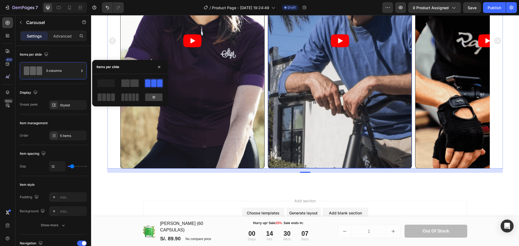
scroll to position [541, 0]
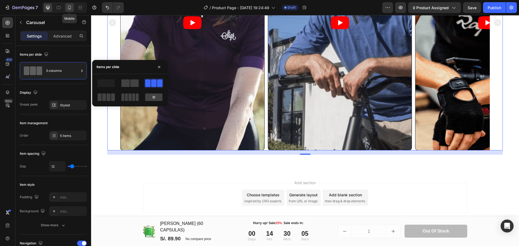
click at [70, 6] on icon at bounding box center [69, 7] width 5 height 5
type input "24"
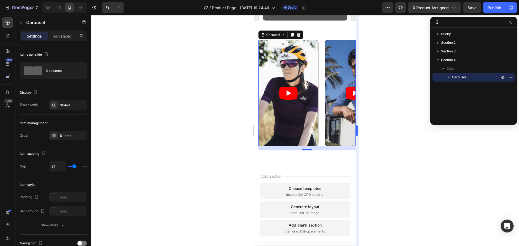
scroll to position [399, 0]
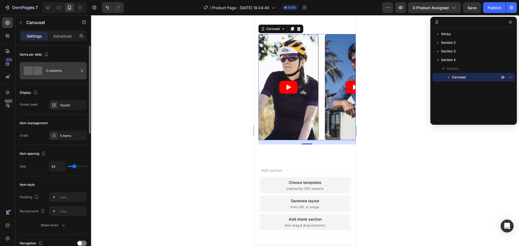
click at [62, 74] on div "2 columns" at bounding box center [62, 71] width 33 height 12
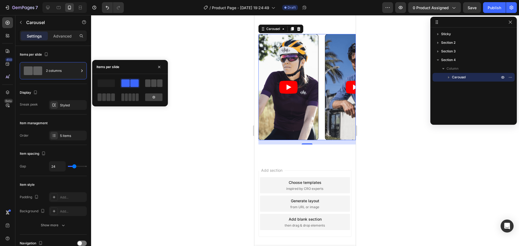
click at [151, 83] on div at bounding box center [153, 84] width 17 height 8
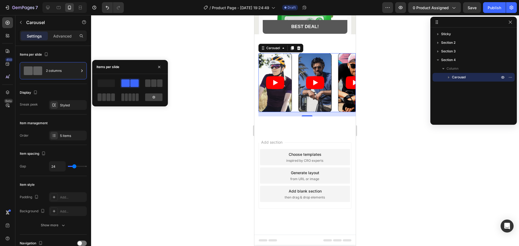
scroll to position [380, 0]
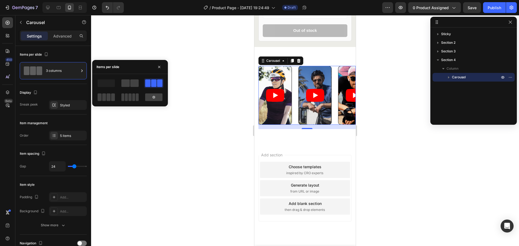
click at [140, 83] on div at bounding box center [129, 83] width 19 height 10
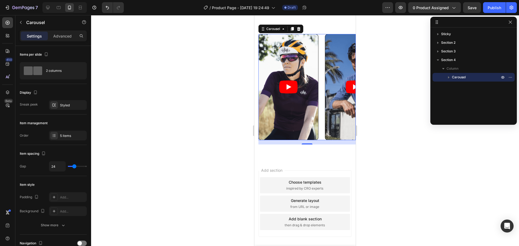
click at [428, 173] on div at bounding box center [305, 130] width 428 height 231
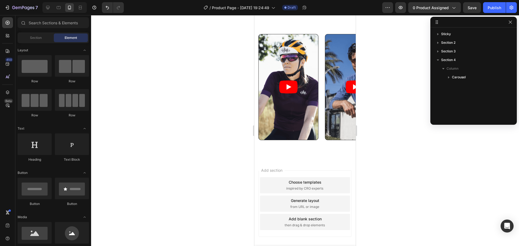
click at [343, 88] on article at bounding box center [355, 87] width 60 height 106
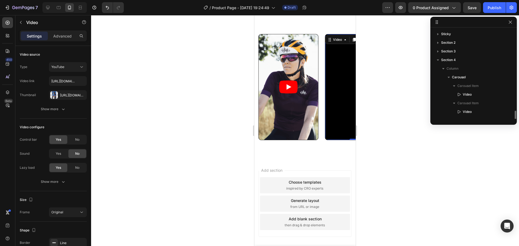
scroll to position [49, 0]
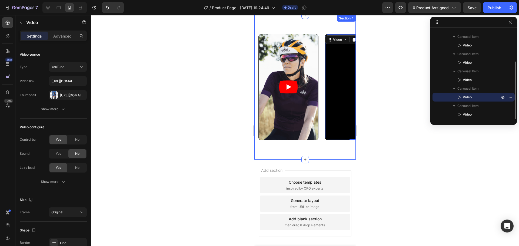
click at [263, 30] on div "Video Video Video Video 0 Video Carousel Section 4" at bounding box center [305, 87] width 101 height 145
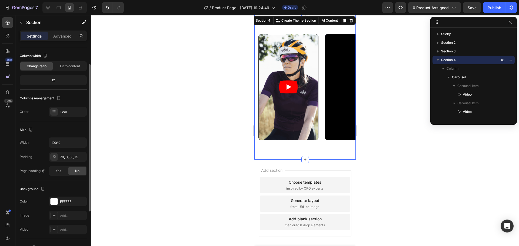
scroll to position [0, 0]
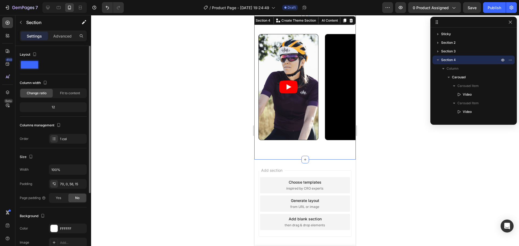
click at [60, 107] on div "12" at bounding box center [53, 108] width 65 height 8
click at [77, 91] on span "Fit to content" at bounding box center [70, 93] width 20 height 5
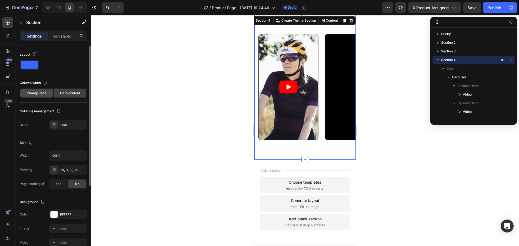
click at [42, 90] on div "Change ratio" at bounding box center [36, 93] width 32 height 9
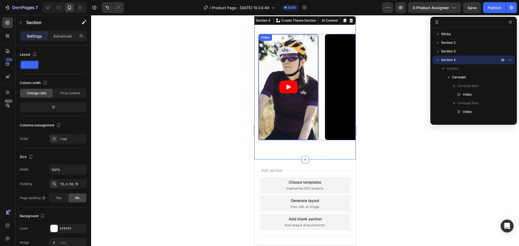
scroll to position [645, 0]
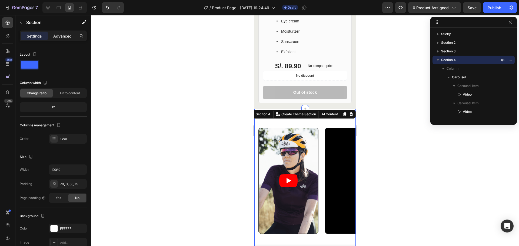
click at [65, 37] on p "Advanced" at bounding box center [62, 36] width 18 height 6
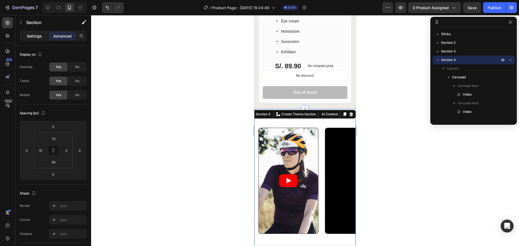
click at [40, 34] on p "Settings" at bounding box center [34, 36] width 15 height 6
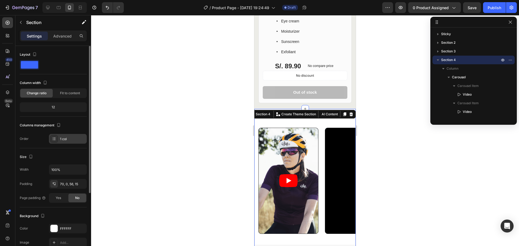
scroll to position [100, 0]
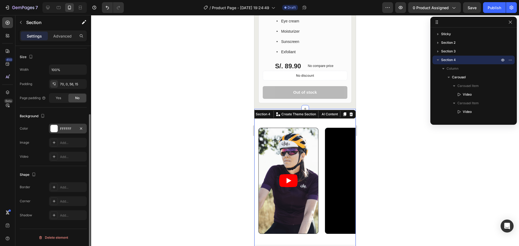
click at [54, 127] on div at bounding box center [54, 128] width 7 height 7
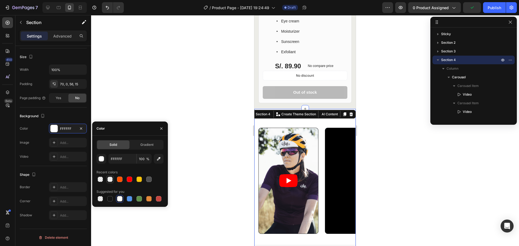
click at [107, 179] on div at bounding box center [109, 179] width 5 height 5
type input "000000"
type input "0"
click at [130, 180] on div at bounding box center [129, 179] width 5 height 5
type input "FF0000"
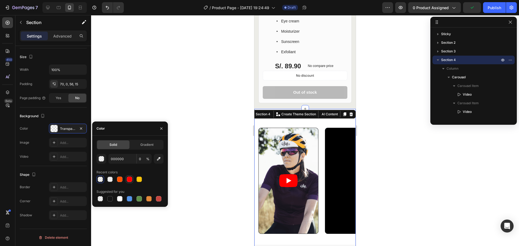
type input "100"
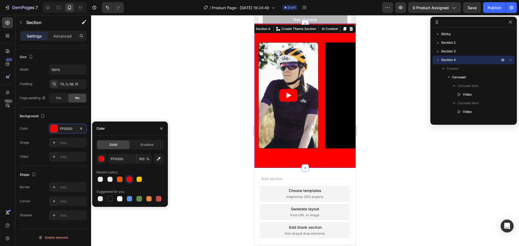
scroll to position [645, 0]
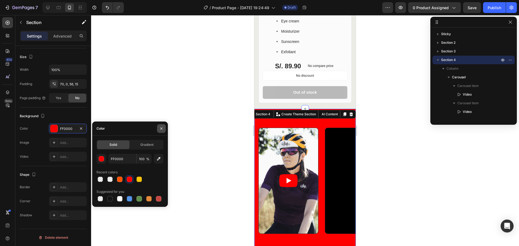
click at [162, 130] on icon "button" at bounding box center [161, 129] width 4 height 4
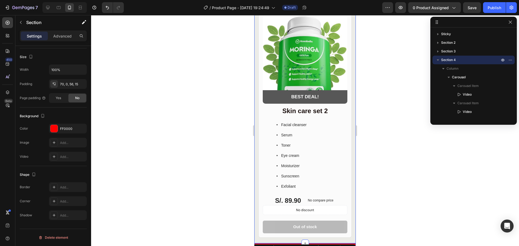
scroll to position [510, 0]
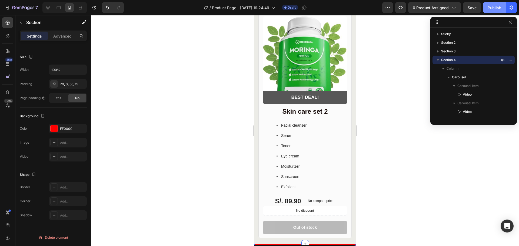
click at [494, 9] on div "Publish" at bounding box center [495, 8] width 14 height 6
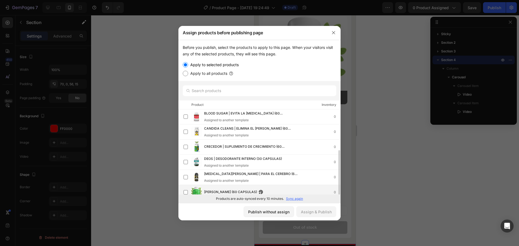
scroll to position [80, 0]
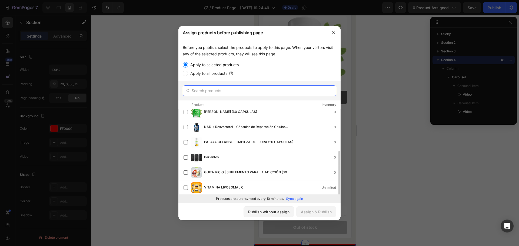
click at [268, 90] on input "text" at bounding box center [260, 90] width 154 height 11
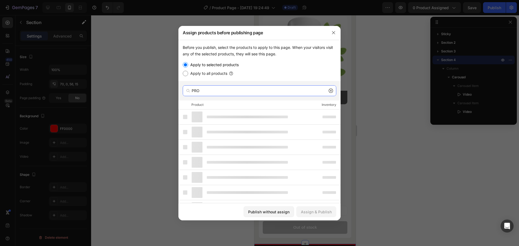
type input "PRO"
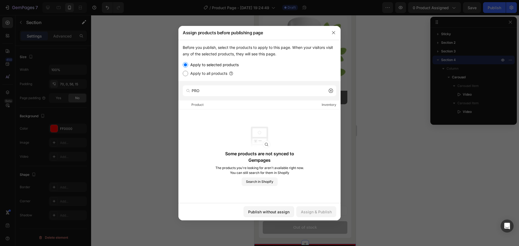
click at [295, 118] on div "Some products are not synced to Gempages The products you're looking for aren't…" at bounding box center [260, 157] width 162 height 94
click at [332, 34] on icon "button" at bounding box center [334, 33] width 4 height 4
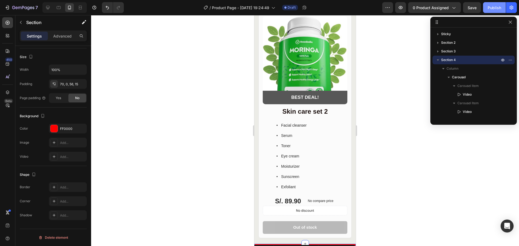
click at [493, 2] on button "Publish" at bounding box center [494, 7] width 23 height 11
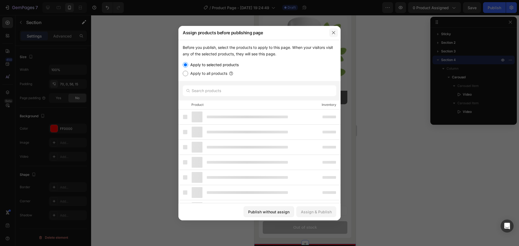
click at [332, 36] on button "button" at bounding box center [333, 32] width 9 height 9
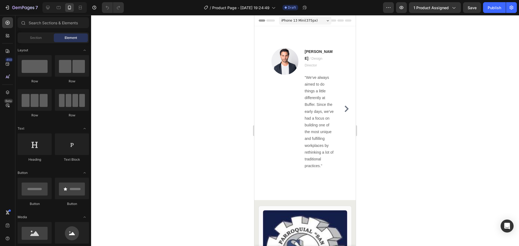
click at [452, 131] on div at bounding box center [305, 130] width 428 height 231
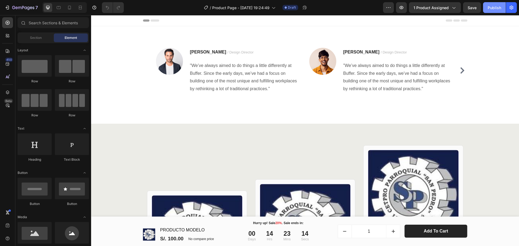
click at [485, 7] on button "Publish" at bounding box center [494, 7] width 23 height 11
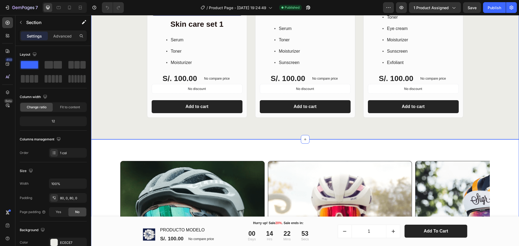
scroll to position [406, 0]
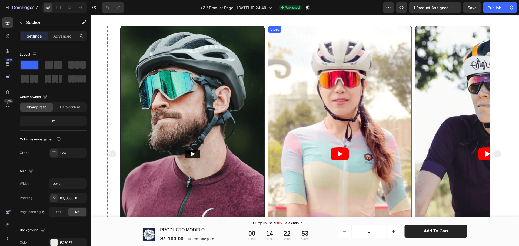
click at [281, 129] on article at bounding box center [340, 154] width 144 height 256
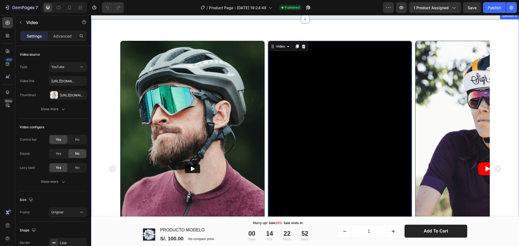
scroll to position [352, 0]
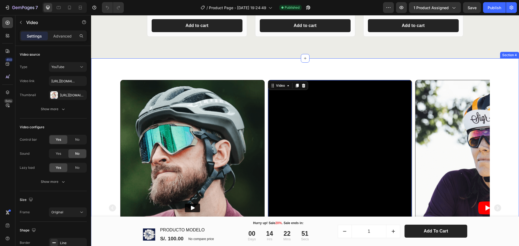
click at [138, 64] on div "Video Video 0 Video Video Video Carousel Section 4" at bounding box center [305, 207] width 428 height 299
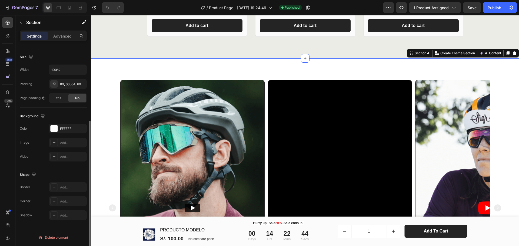
scroll to position [6, 0]
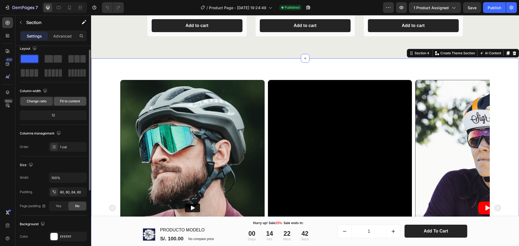
click at [72, 102] on span "Fit to content" at bounding box center [70, 101] width 20 height 5
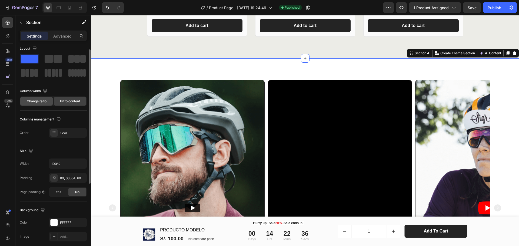
scroll to position [0, 0]
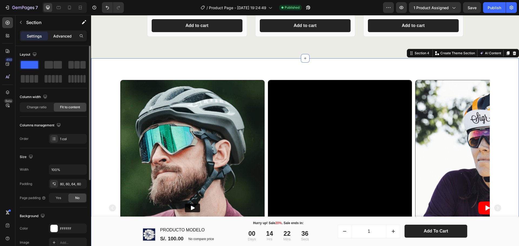
click at [61, 34] on p "Advanced" at bounding box center [62, 36] width 18 height 6
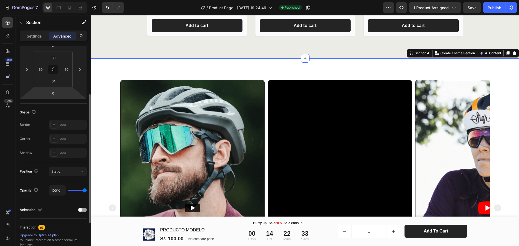
scroll to position [108, 0]
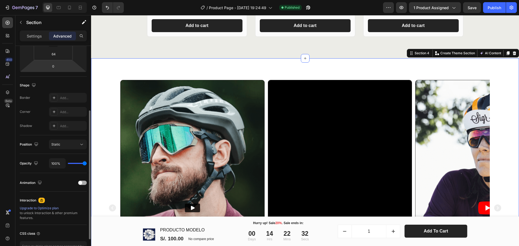
click at [82, 182] on span at bounding box center [80, 183] width 4 height 4
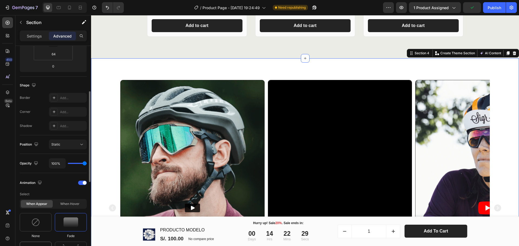
scroll to position [162, 0]
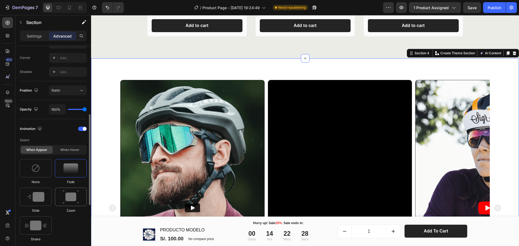
click at [69, 200] on img at bounding box center [71, 197] width 16 height 14
click at [44, 201] on img at bounding box center [35, 197] width 17 height 10
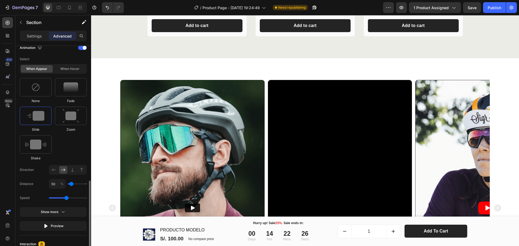
scroll to position [271, 0]
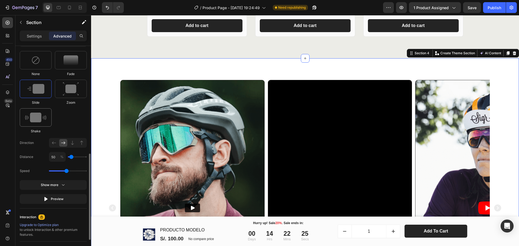
click at [35, 123] on div at bounding box center [36, 117] width 32 height 18
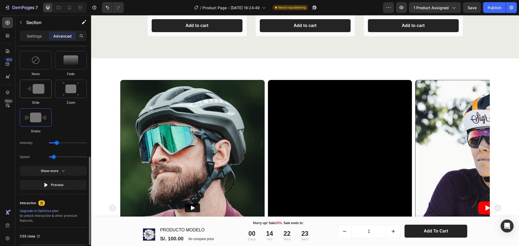
click at [37, 90] on img at bounding box center [35, 89] width 17 height 10
type input "1.7"
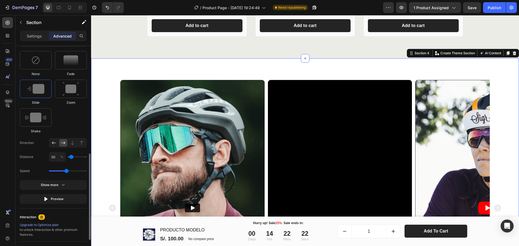
click at [52, 143] on icon at bounding box center [53, 142] width 5 height 5
click at [65, 198] on button "Preview" at bounding box center [53, 199] width 67 height 10
type input "0"
type input "50"
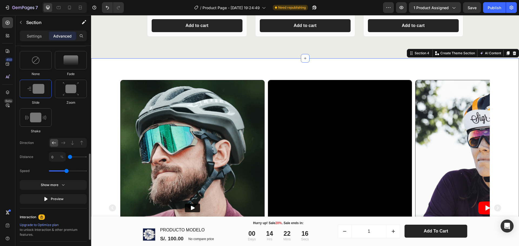
type input "50"
type input "100"
type input "150"
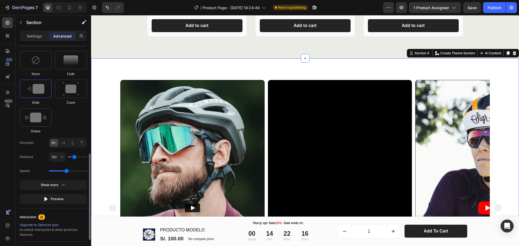
type input "200"
type input "250"
type input "300"
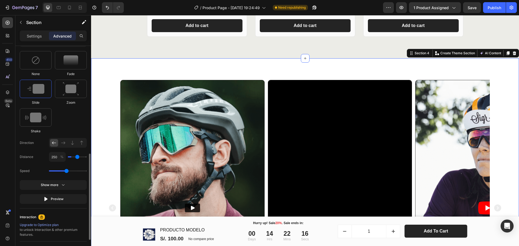
type input "300"
type input "350"
type input "400"
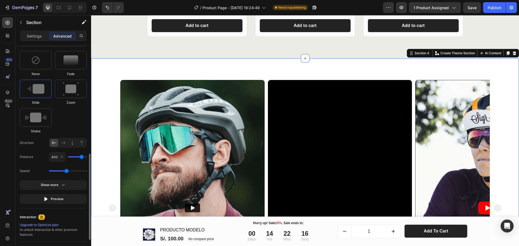
type input "450"
drag, startPoint x: 75, startPoint y: 157, endPoint x: 82, endPoint y: 158, distance: 7.6
type input "450"
click at [83, 158] on input "range" at bounding box center [77, 157] width 19 height 1
click at [56, 205] on div "Animation Select When appear When hover None Fade Slide Zoom Shake Direction Di…" at bounding box center [53, 110] width 67 height 198
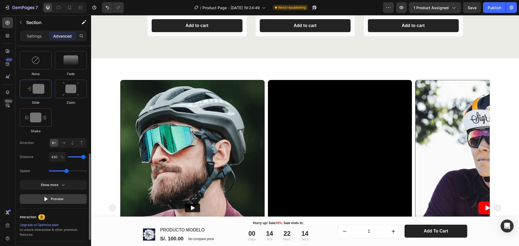
click at [55, 202] on button "Preview" at bounding box center [53, 199] width 67 height 10
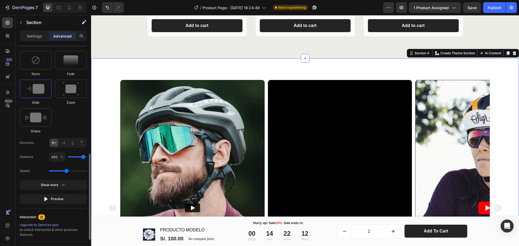
type input "150"
click at [75, 157] on input "range" at bounding box center [77, 157] width 19 height 1
click at [52, 202] on button "Preview" at bounding box center [53, 199] width 67 height 10
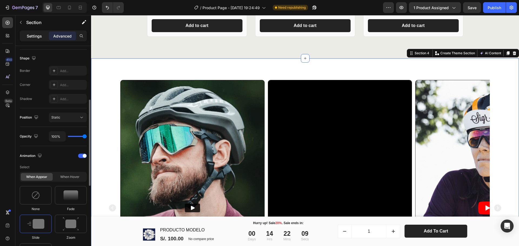
click at [33, 37] on p "Settings" at bounding box center [34, 36] width 15 height 6
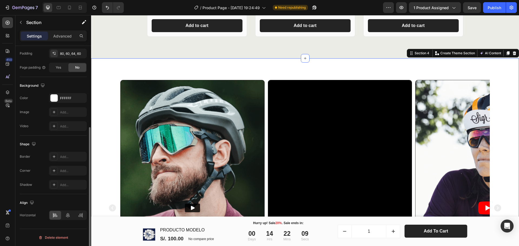
scroll to position [131, 0]
click at [113, 88] on div "Video Video Video Video Video" at bounding box center [305, 208] width 396 height 256
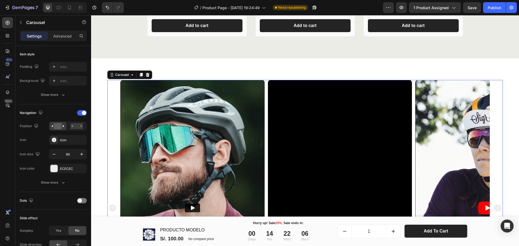
scroll to position [0, 0]
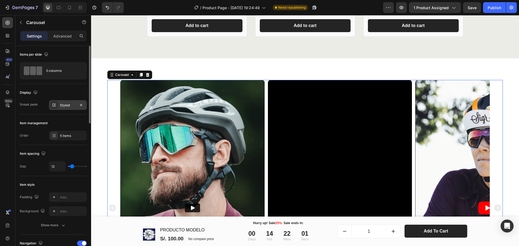
click at [62, 107] on div "Styled" at bounding box center [68, 105] width 16 height 5
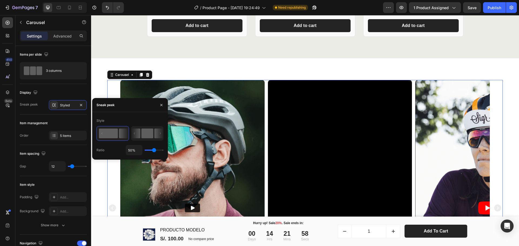
click at [148, 133] on rect at bounding box center [147, 134] width 12 height 10
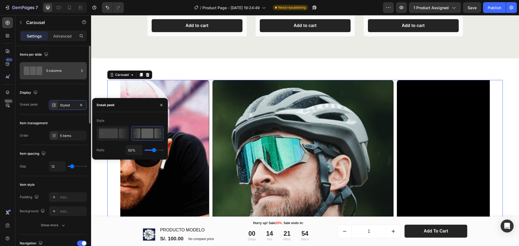
click at [70, 69] on div "3 columns" at bounding box center [62, 71] width 33 height 12
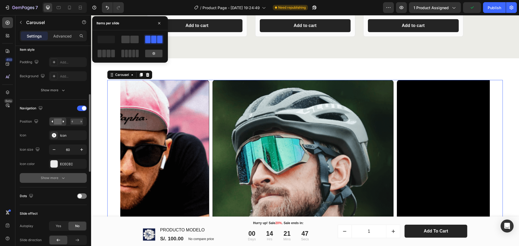
scroll to position [189, 0]
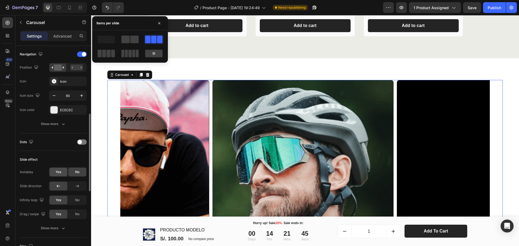
click at [58, 171] on span "Yes" at bounding box center [58, 172] width 5 height 5
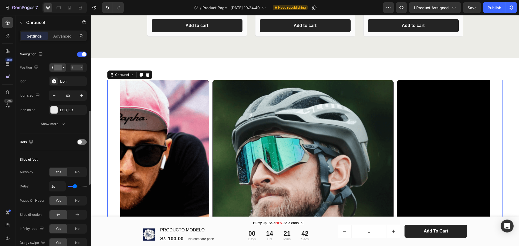
click at [74, 187] on input "range" at bounding box center [77, 186] width 19 height 1
type input "1.6s"
type input "1.6"
type input "1.4s"
type input "1.4"
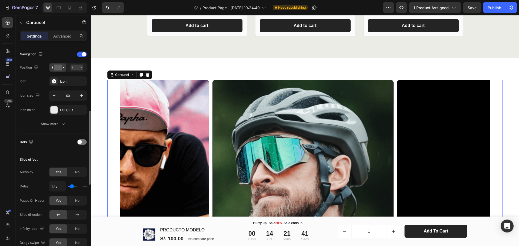
type input "1.3s"
type input "1.3"
type input "1.4s"
type input "1.4"
type input "1.5s"
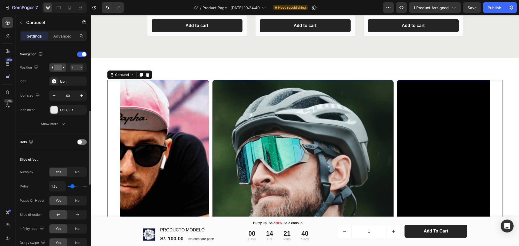
type input "1.5"
click at [72, 187] on input "range" at bounding box center [77, 186] width 19 height 1
click at [491, 11] on button "Publish" at bounding box center [494, 7] width 23 height 11
